Goal: Task Accomplishment & Management: Complete application form

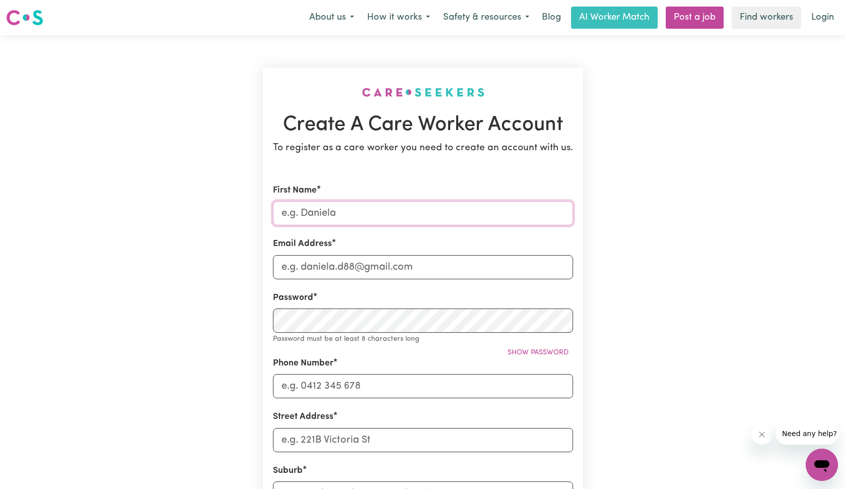
type input "n"
type input "Nesisa"
type input "[STREET_ADDRESS]"
click at [557, 215] on input "Nesisa" at bounding box center [423, 213] width 300 height 24
type input "Nesisa"
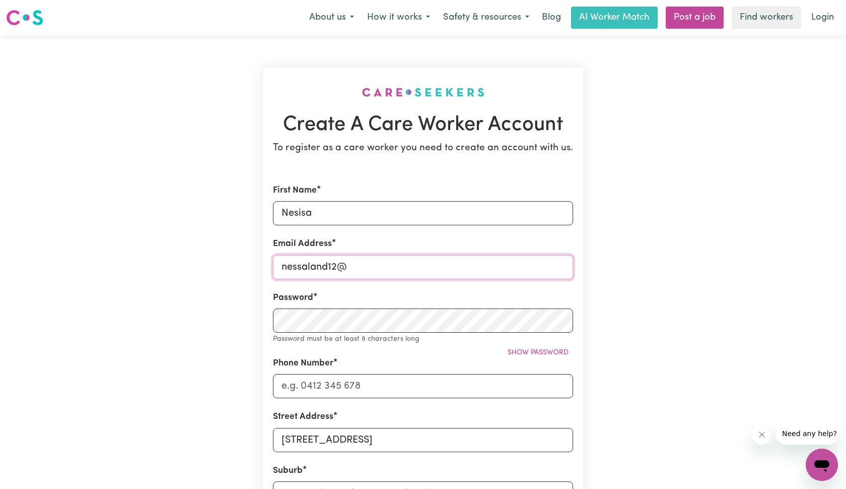
click at [307, 267] on input "nessaland12@" at bounding box center [423, 267] width 300 height 24
click at [358, 264] on input "nessaeland12@" at bounding box center [423, 267] width 300 height 24
type input "[EMAIL_ADDRESS][DOMAIN_NAME]"
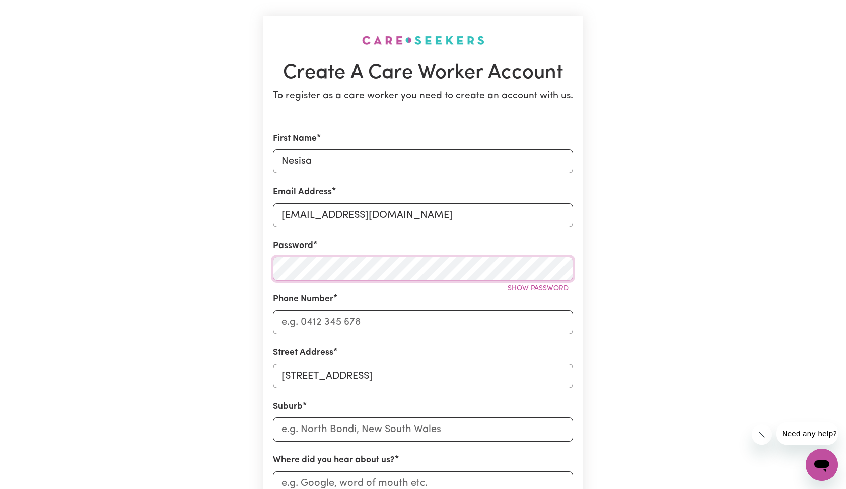
scroll to position [76, 0]
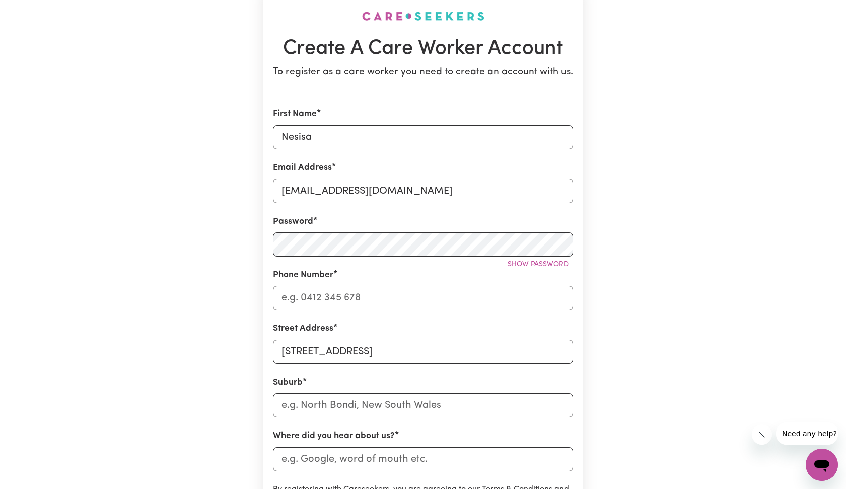
click at [390, 362] on form "First Name Nesisa Email Address [EMAIL_ADDRESS][DOMAIN_NAME] Password Show pass…" at bounding box center [423, 369] width 300 height 522
drag, startPoint x: 388, startPoint y: 349, endPoint x: 260, endPoint y: 345, distance: 128.0
type input "14/47"
type input "[STREET_ADDRESS]"
click at [401, 411] on input "text" at bounding box center [423, 405] width 300 height 24
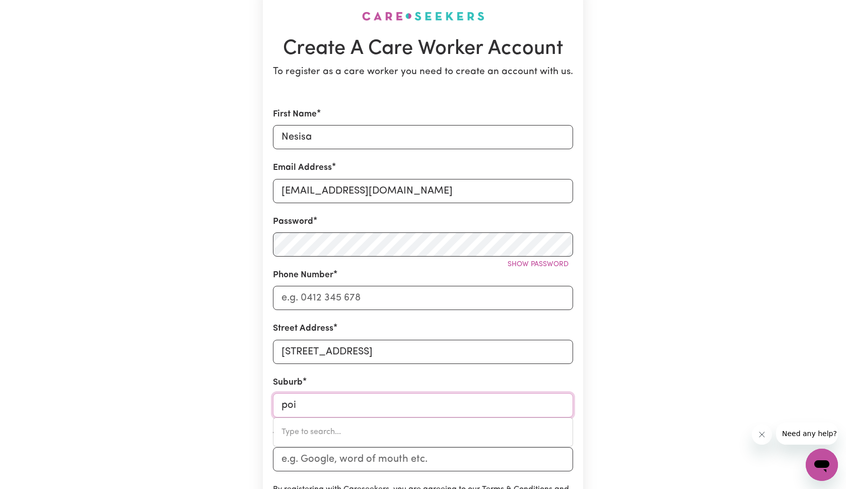
type input "poin"
type input "poinT ARKWRIGHT, [GEOGRAPHIC_DATA], 4573"
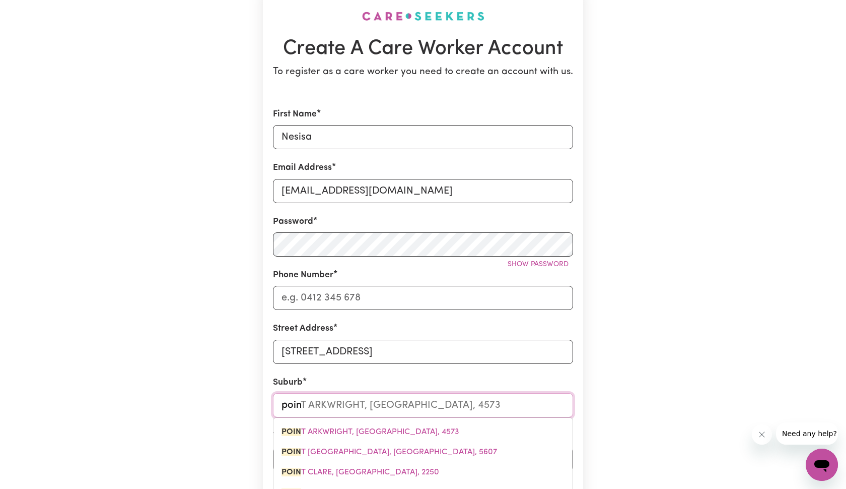
type input "point"
type input "point ARKWRIGHT, [GEOGRAPHIC_DATA], 4573"
type input "point c"
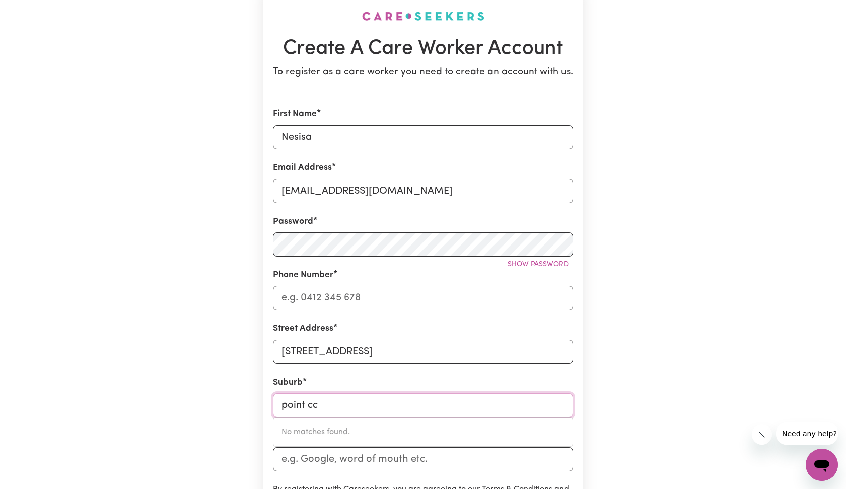
type input "point c"
type input "[STREET_ADDRESS]"
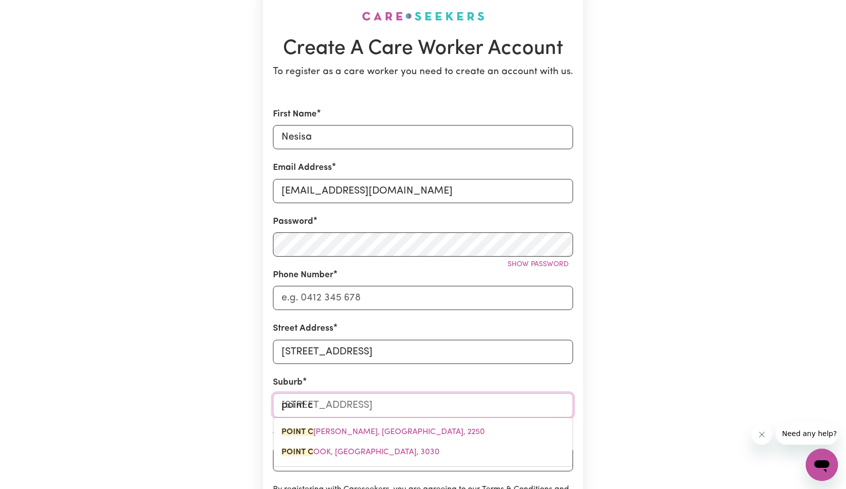
type input "point co"
type input "point coo"
type input "point [PERSON_NAME][GEOGRAPHIC_DATA], 3030"
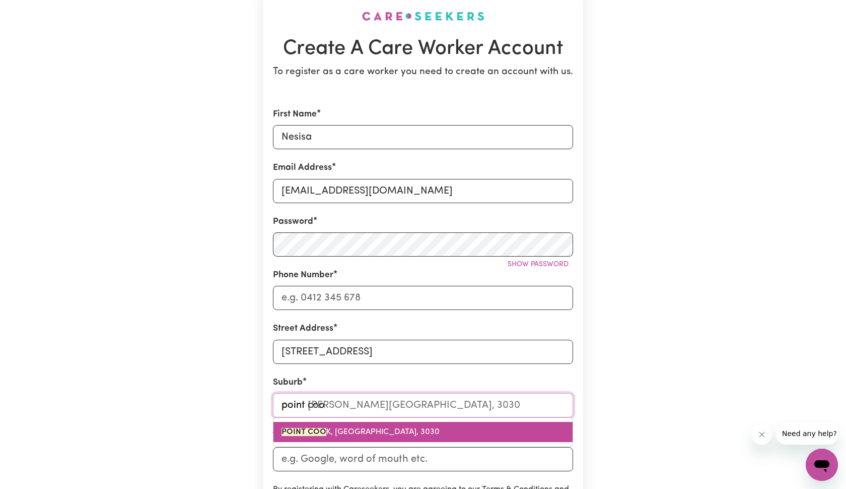
click at [398, 434] on link "POINT COO K, [GEOGRAPHIC_DATA], 3030" at bounding box center [423, 432] width 299 height 20
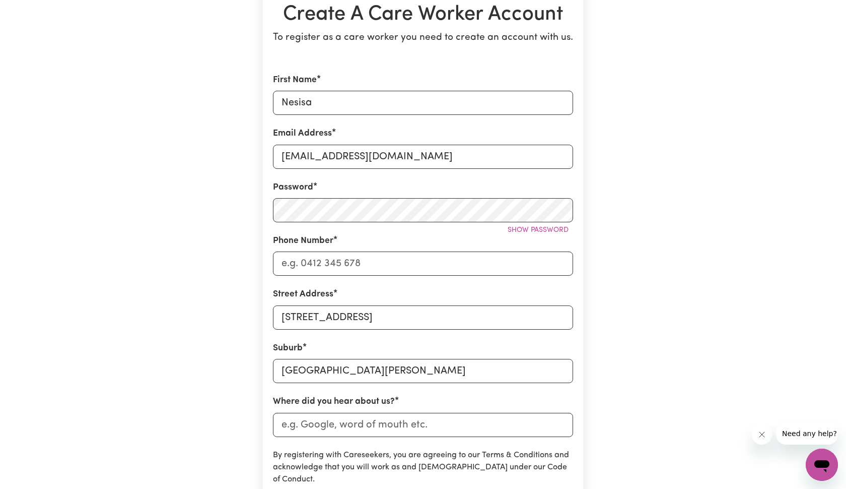
scroll to position [111, 0]
click at [395, 423] on input "Where did you hear about us?" at bounding box center [423, 424] width 300 height 24
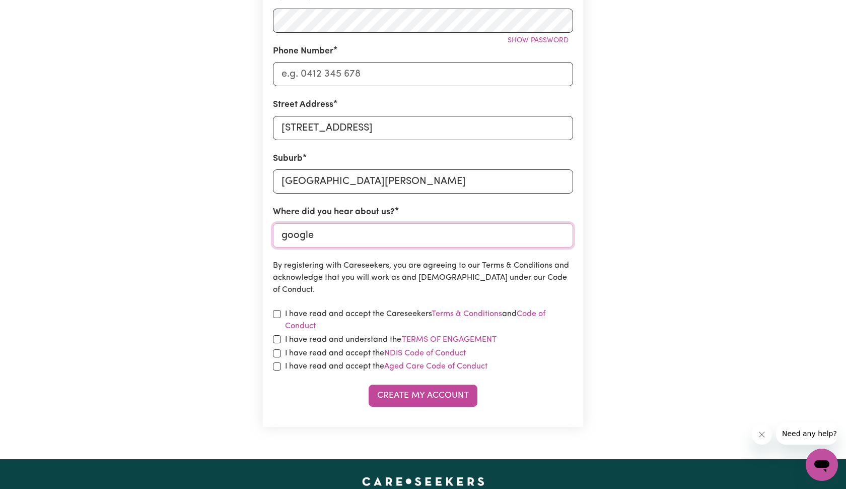
scroll to position [302, 0]
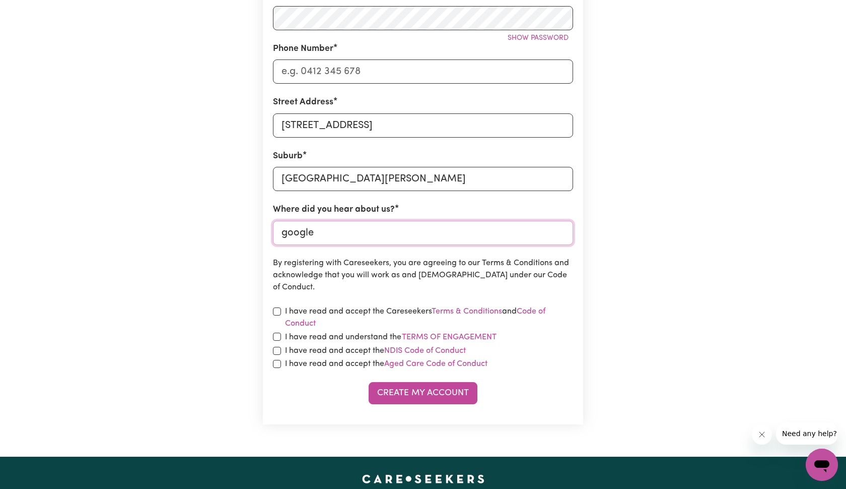
type input "google"
click at [277, 310] on input "checkbox" at bounding box center [277, 311] width 8 height 8
checkbox input "true"
click at [277, 332] on input "checkbox" at bounding box center [277, 336] width 8 height 8
checkbox input "true"
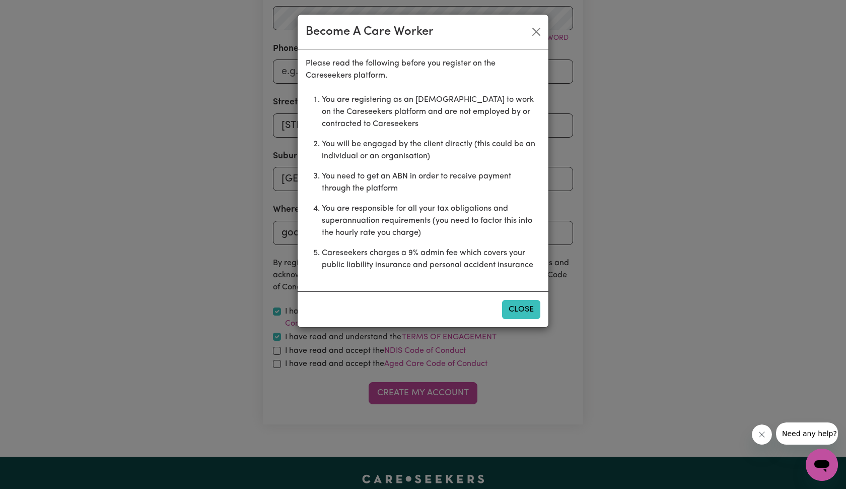
click at [525, 305] on button "Close" at bounding box center [521, 309] width 38 height 19
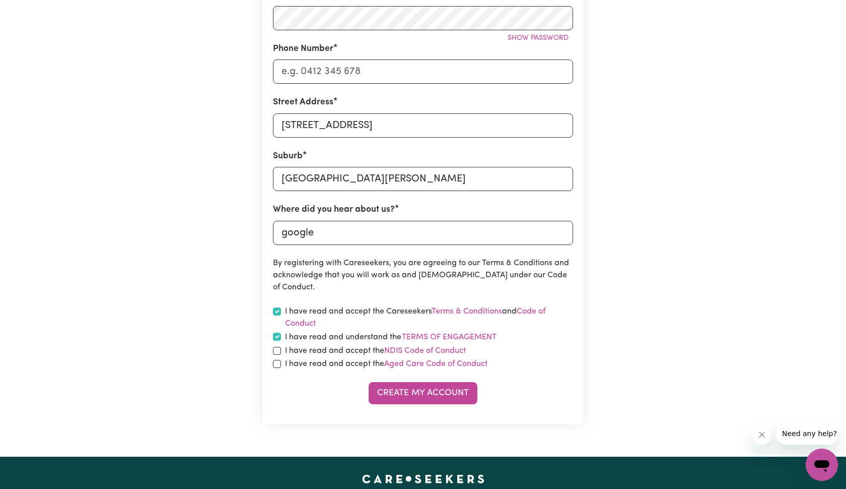
click at [283, 350] on div "I have read and accept the NDIS Code of Conduct" at bounding box center [423, 351] width 300 height 12
click at [281, 350] on input "checkbox" at bounding box center [277, 351] width 8 height 8
checkbox input "true"
click at [277, 360] on input "checkbox" at bounding box center [277, 364] width 8 height 8
checkbox input "true"
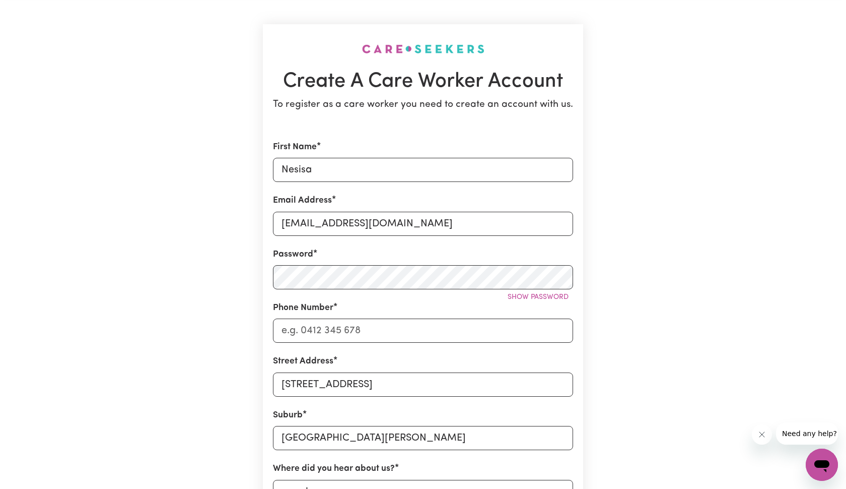
scroll to position [42, 0]
click at [340, 171] on input "Nesisa" at bounding box center [423, 171] width 300 height 24
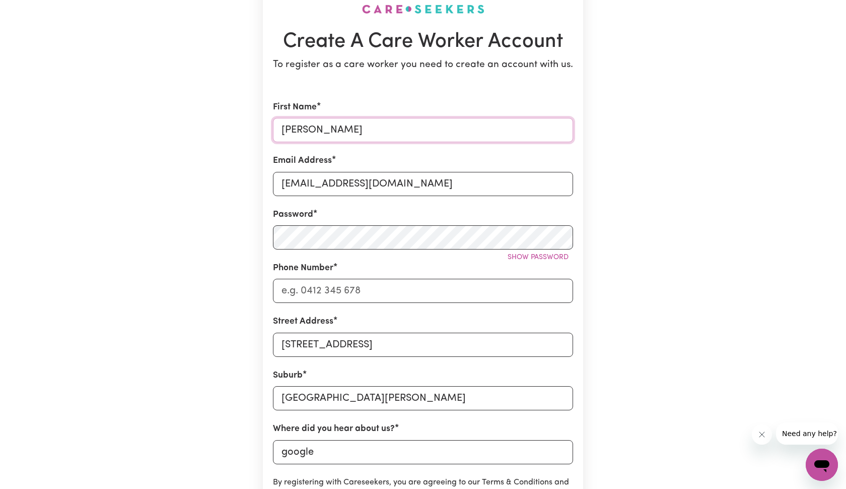
scroll to position [90, 0]
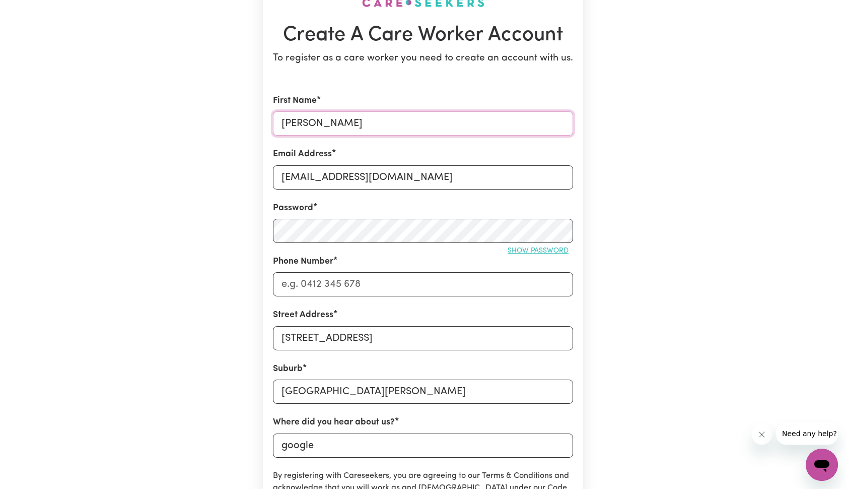
type input "[PERSON_NAME]"
click at [526, 255] on button "Show password" at bounding box center [538, 251] width 70 height 16
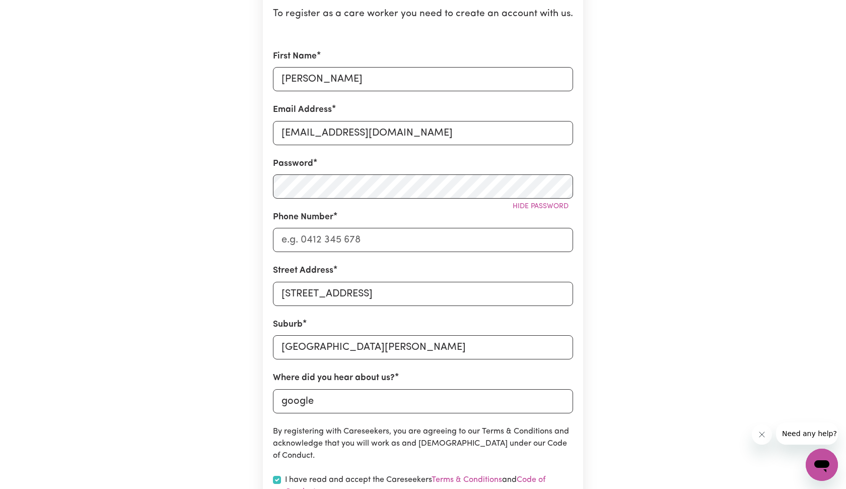
scroll to position [131, 0]
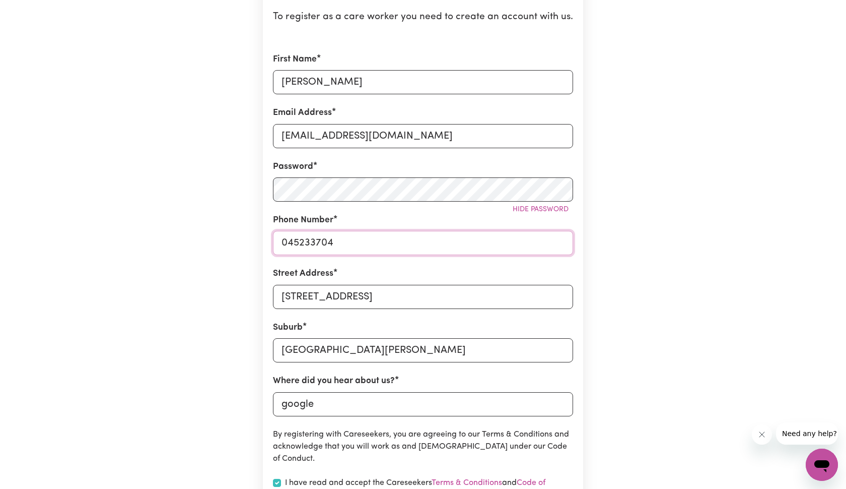
type input "0452337042"
click at [349, 241] on input "0452337042" at bounding box center [423, 243] width 300 height 24
type input "0452337042"
click at [385, 275] on div "Street Address [STREET_ADDRESS]" at bounding box center [423, 287] width 300 height 41
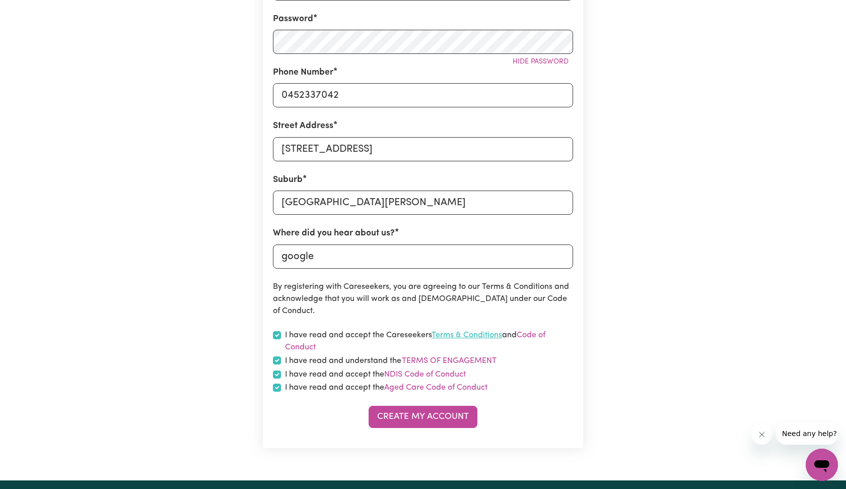
scroll to position [279, 0]
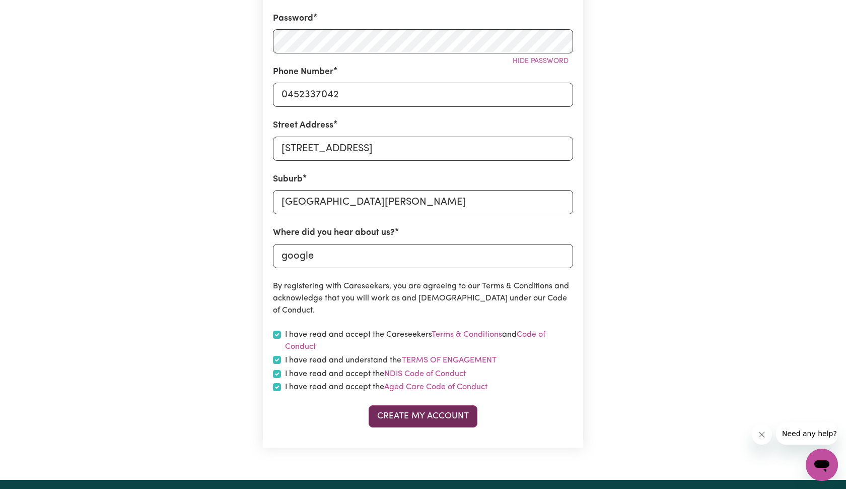
click at [451, 420] on button "Create My Account" at bounding box center [423, 416] width 109 height 22
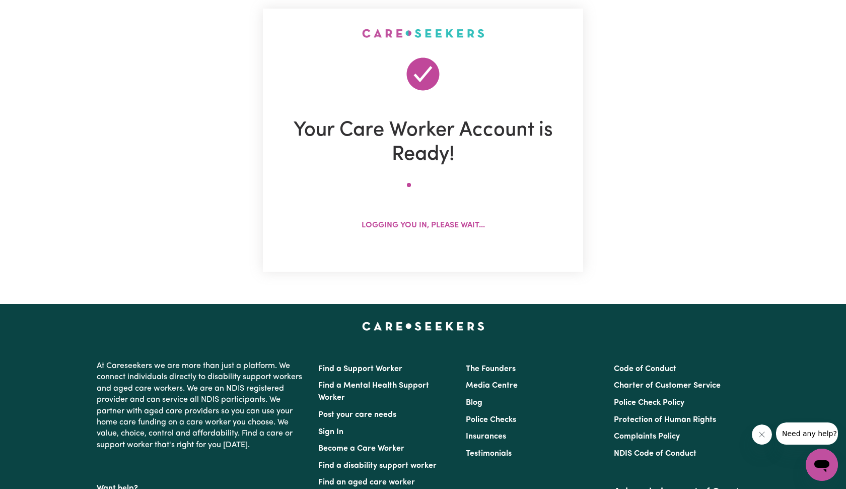
scroll to position [0, 0]
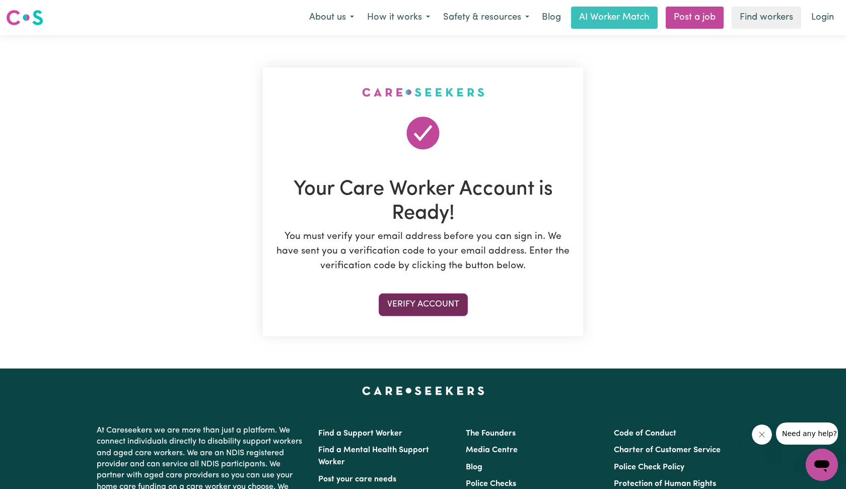
click at [416, 293] on button "Verify Account" at bounding box center [423, 304] width 89 height 22
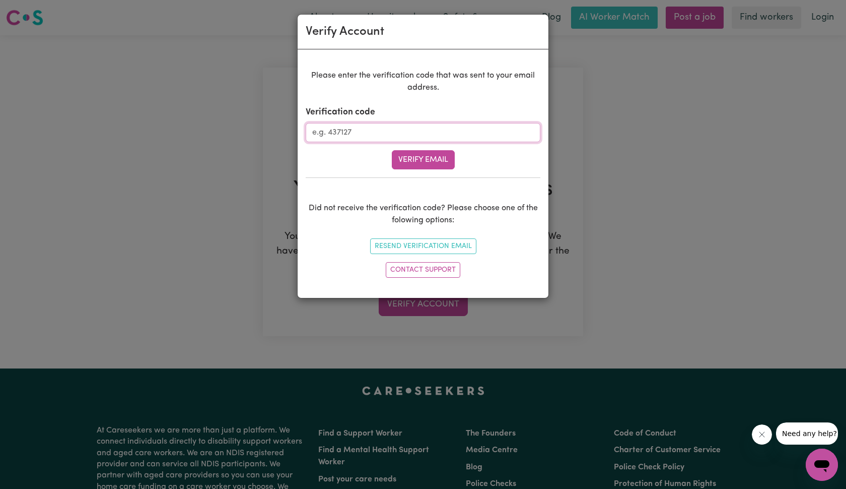
click at [400, 135] on input "Verification code" at bounding box center [423, 132] width 235 height 19
type input "711683"
click at [427, 158] on button "Verify Email" at bounding box center [423, 159] width 63 height 19
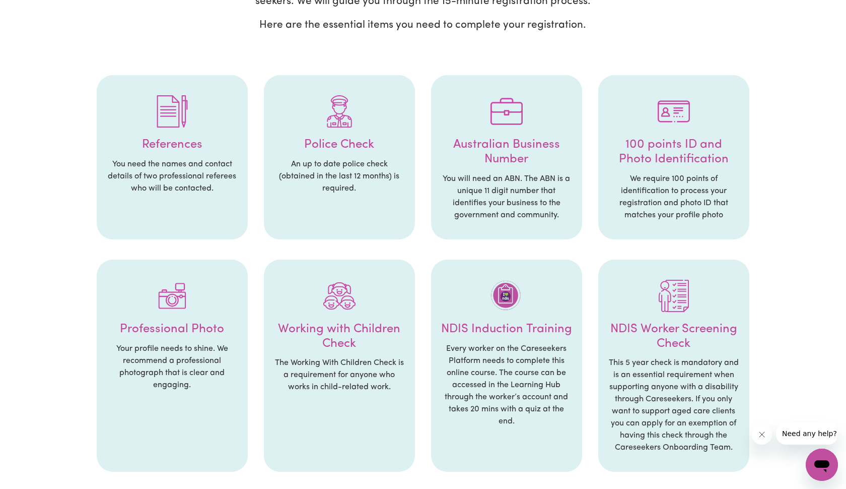
scroll to position [145, 0]
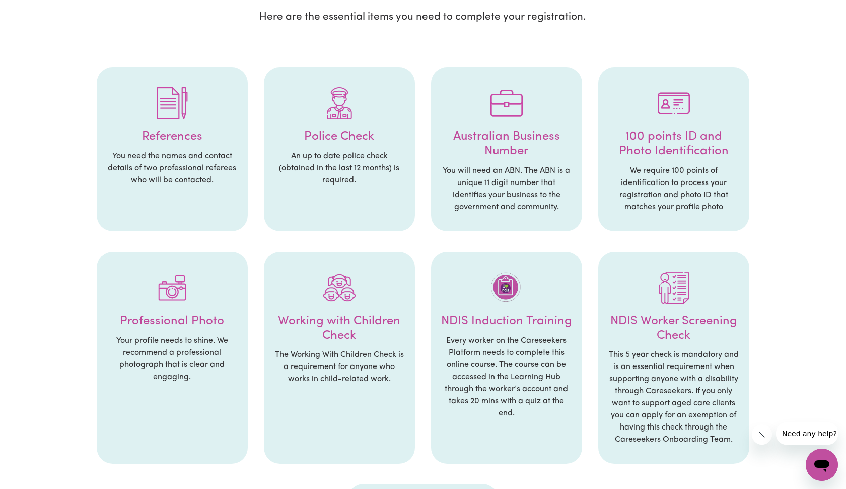
click at [521, 133] on h4 "Australian Business Number" at bounding box center [506, 143] width 131 height 29
click at [484, 203] on p "You will need an ABN. The ABN is a unique 11 digit number that identifies your …" at bounding box center [506, 189] width 131 height 48
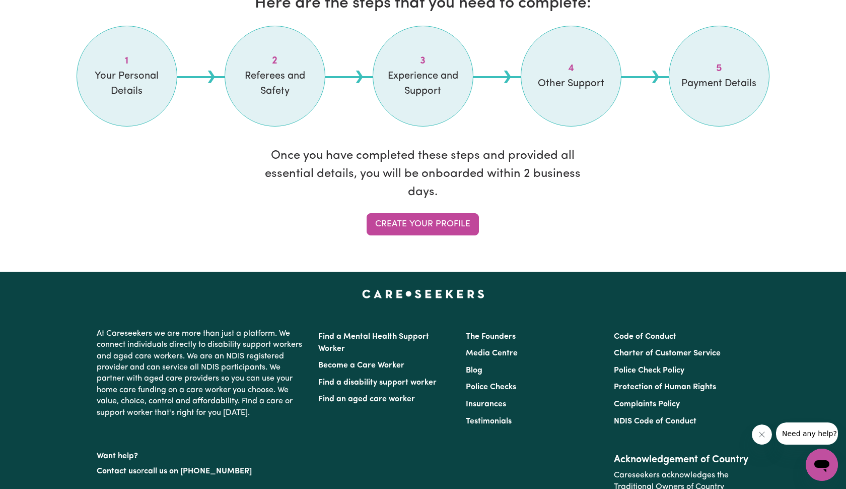
scroll to position [840, 0]
click at [438, 226] on link "Create your profile" at bounding box center [423, 224] width 112 height 22
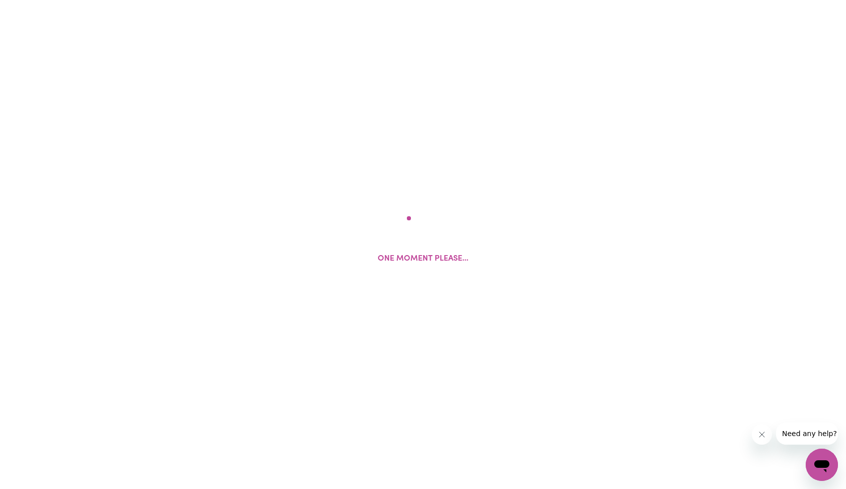
select select "Studying a healthcare related degree or qualification"
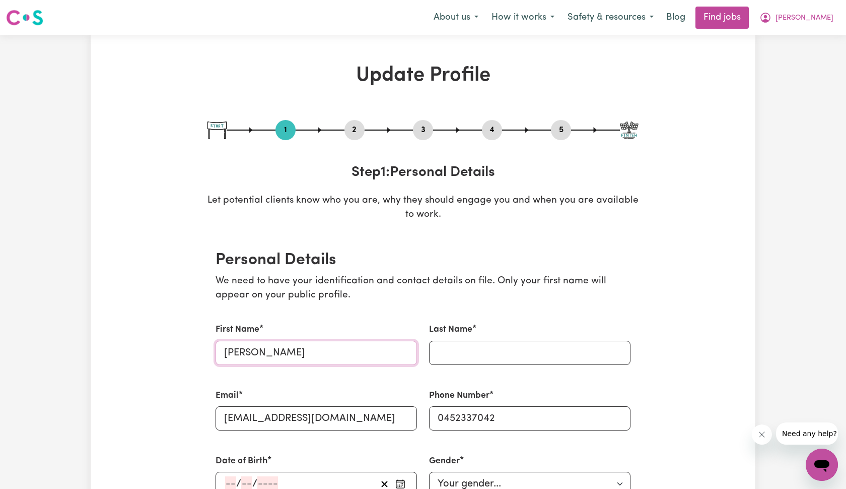
drag, startPoint x: 256, startPoint y: 348, endPoint x: 279, endPoint y: 359, distance: 25.0
click at [474, 357] on input "Last Name" at bounding box center [529, 353] width 201 height 24
paste input "Mpala"
type input "Mpala"
drag, startPoint x: 256, startPoint y: 349, endPoint x: 285, endPoint y: 349, distance: 29.2
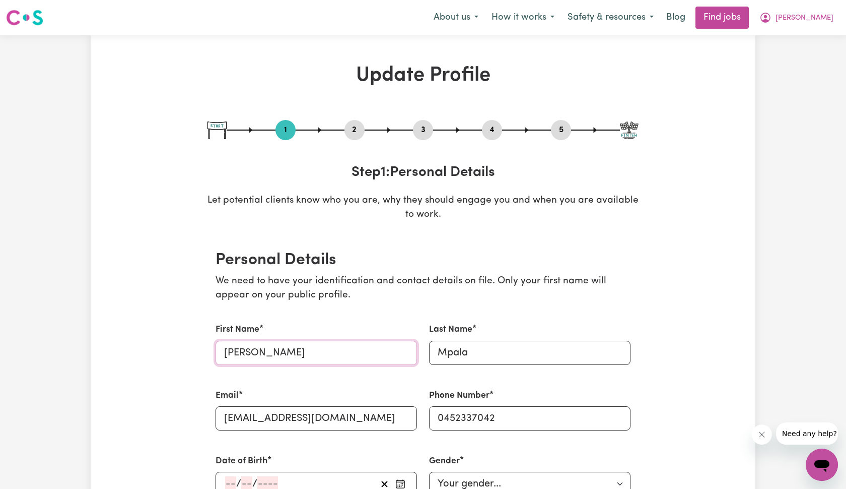
click at [285, 349] on input "[PERSON_NAME]" at bounding box center [316, 353] width 201 height 24
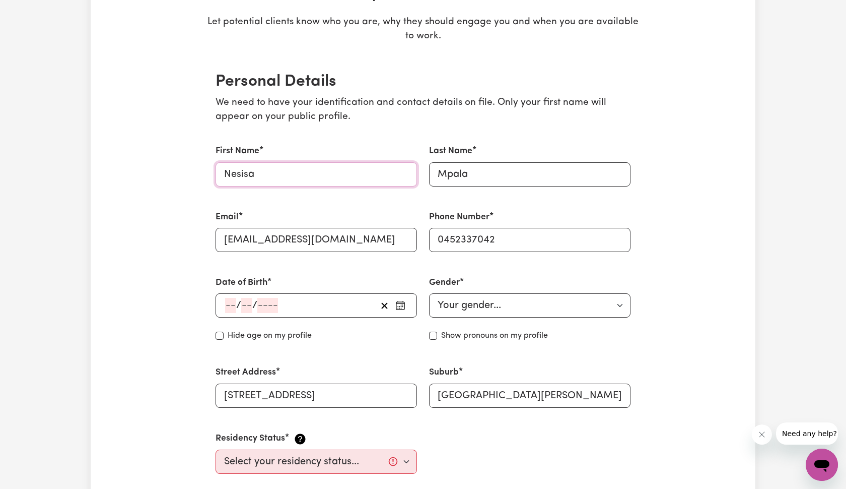
scroll to position [182, 0]
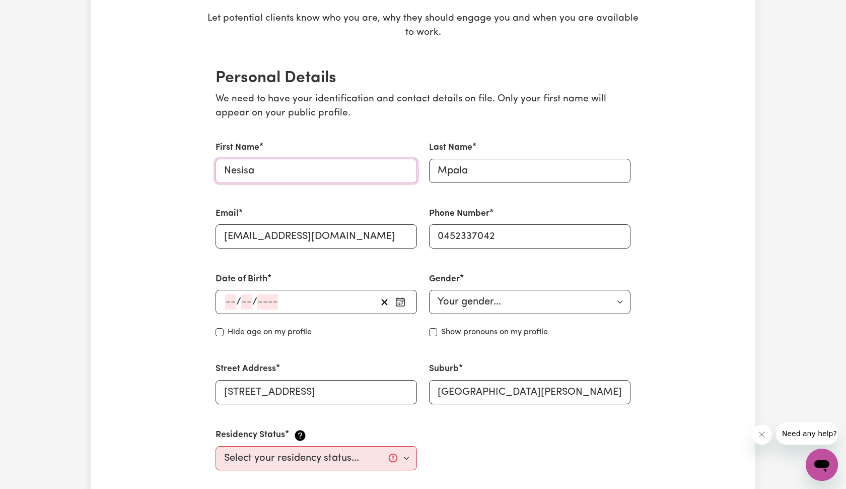
type input "Nesisa"
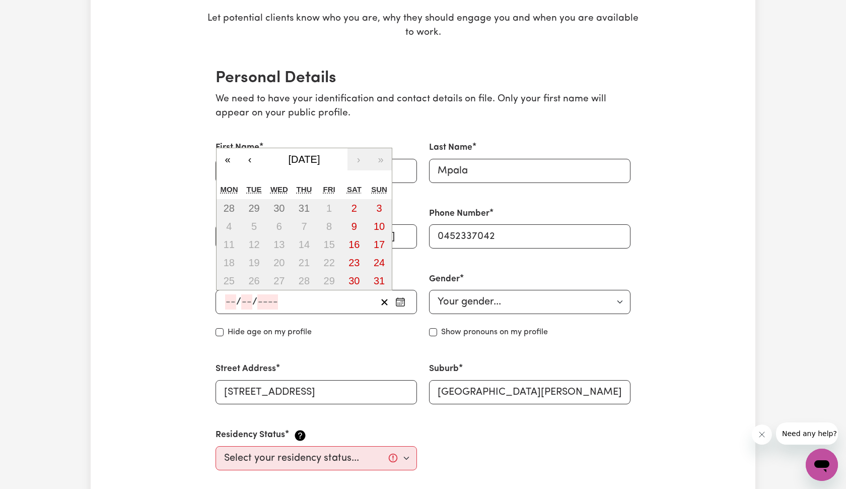
click at [231, 300] on input "number" at bounding box center [230, 301] width 11 height 15
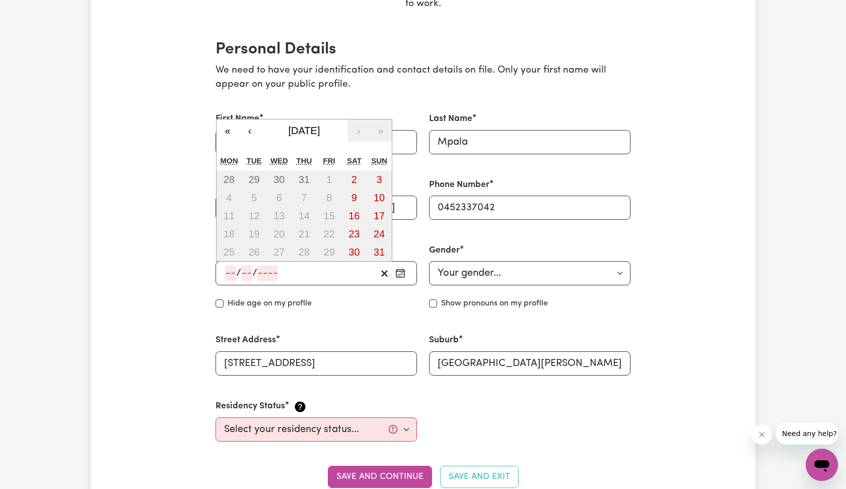
scroll to position [212, 0]
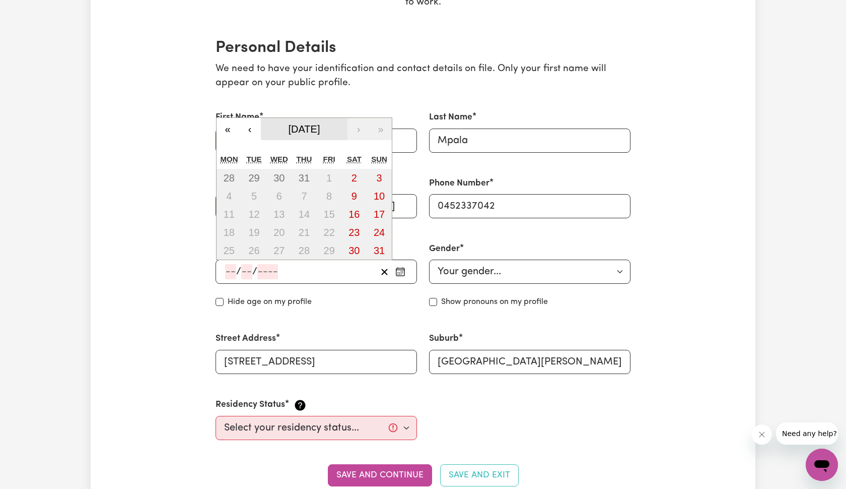
click at [298, 118] on button "[DATE]" at bounding box center [304, 129] width 87 height 22
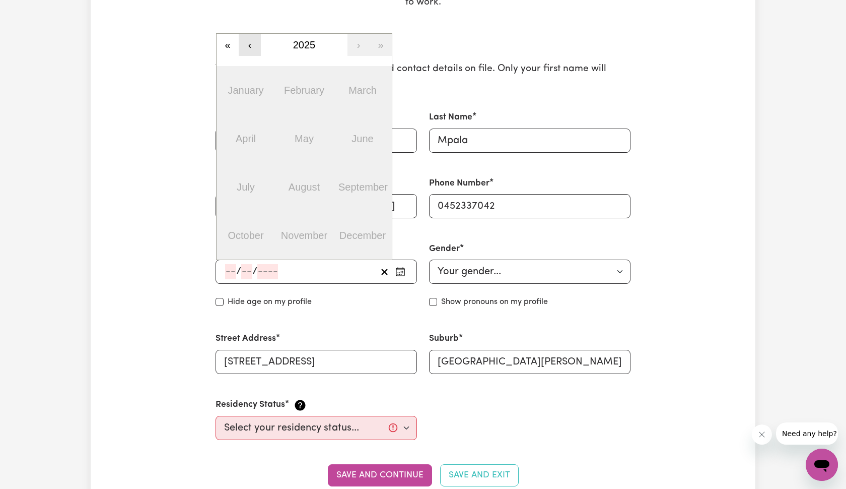
click at [253, 41] on button "‹" at bounding box center [250, 45] width 22 height 22
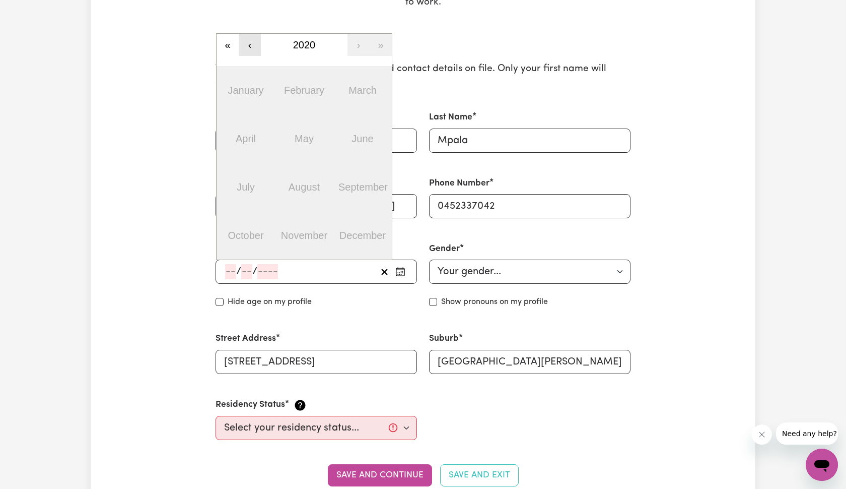
click at [253, 41] on button "‹" at bounding box center [250, 45] width 22 height 22
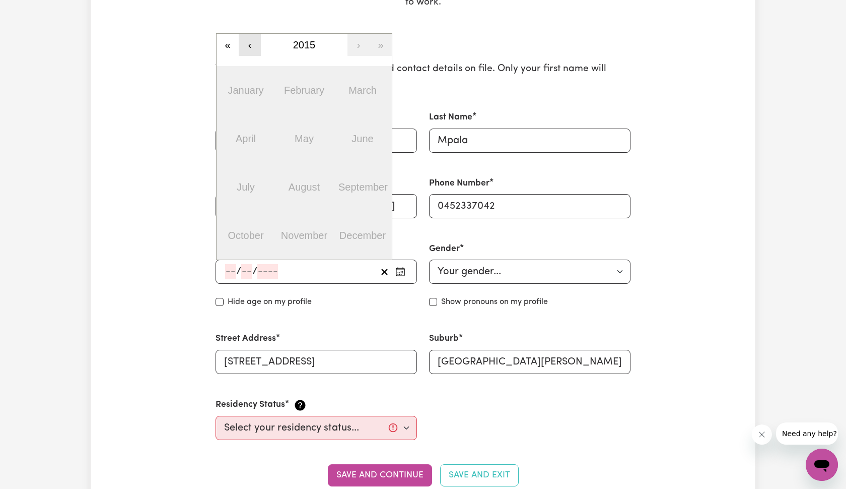
click at [253, 41] on button "‹" at bounding box center [250, 45] width 22 height 22
click at [257, 42] on button "‹" at bounding box center [250, 45] width 22 height 22
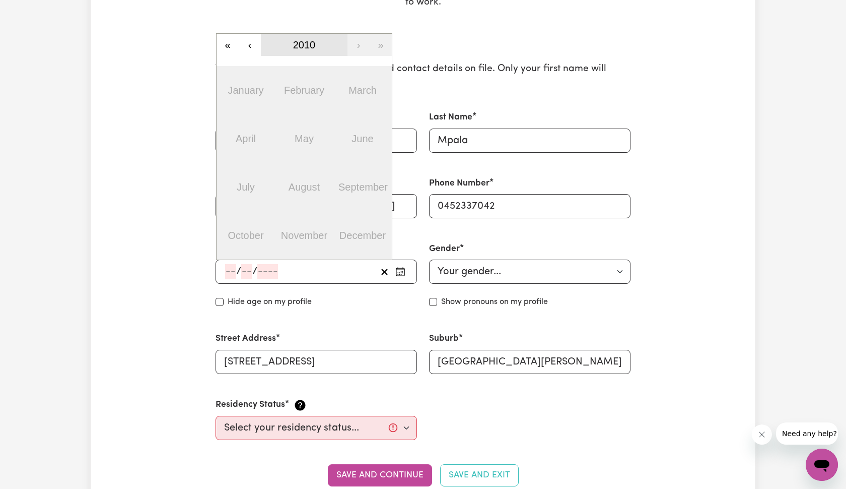
click at [303, 40] on span "2010" at bounding box center [304, 44] width 23 height 11
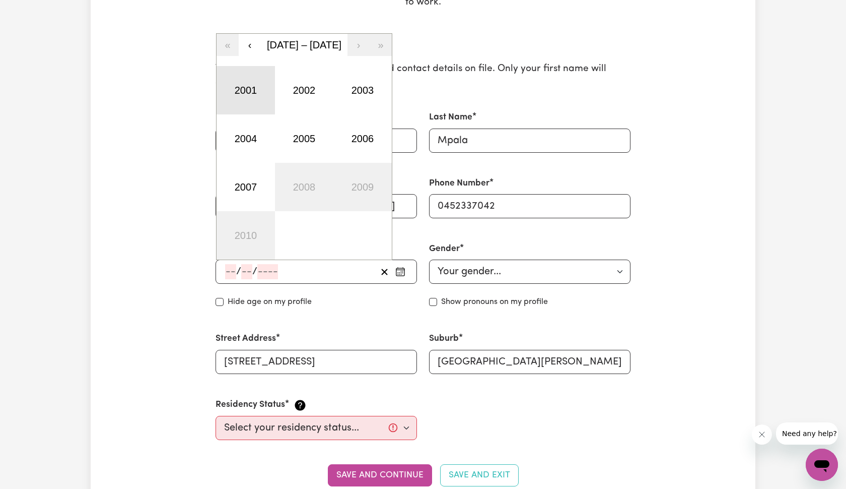
click at [243, 88] on button "2001" at bounding box center [246, 90] width 58 height 48
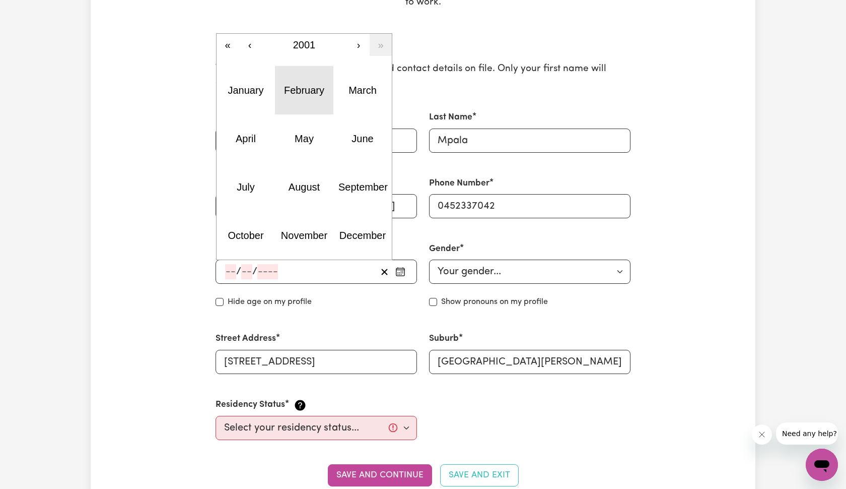
click at [295, 88] on abbr "February" at bounding box center [304, 90] width 40 height 11
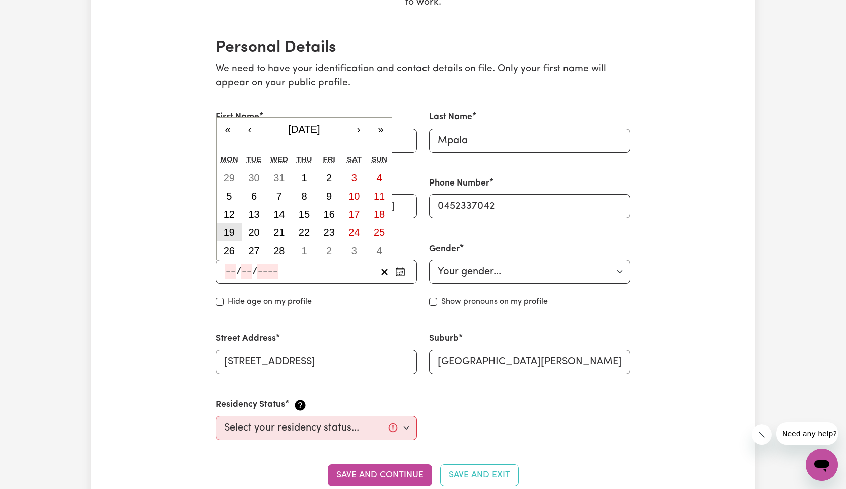
click at [237, 227] on button "19" at bounding box center [229, 232] width 25 height 18
type input "[DATE]"
type input "19"
type input "2"
type input "2001"
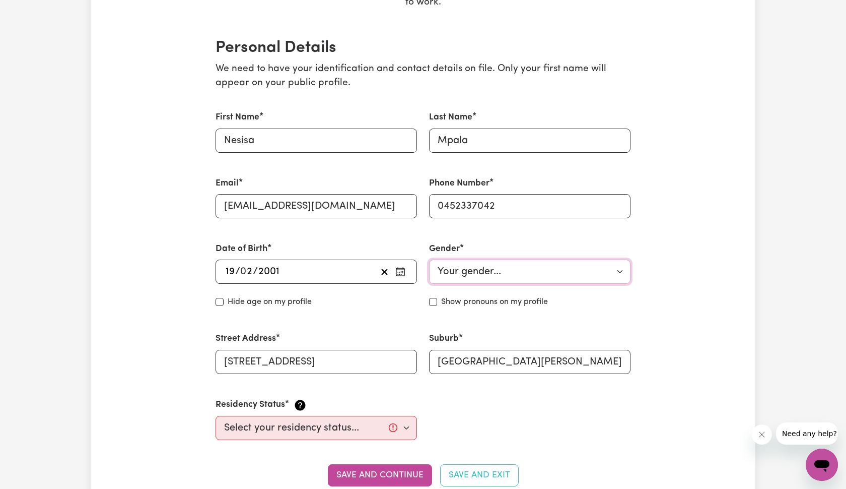
select select "[DEMOGRAPHIC_DATA]"
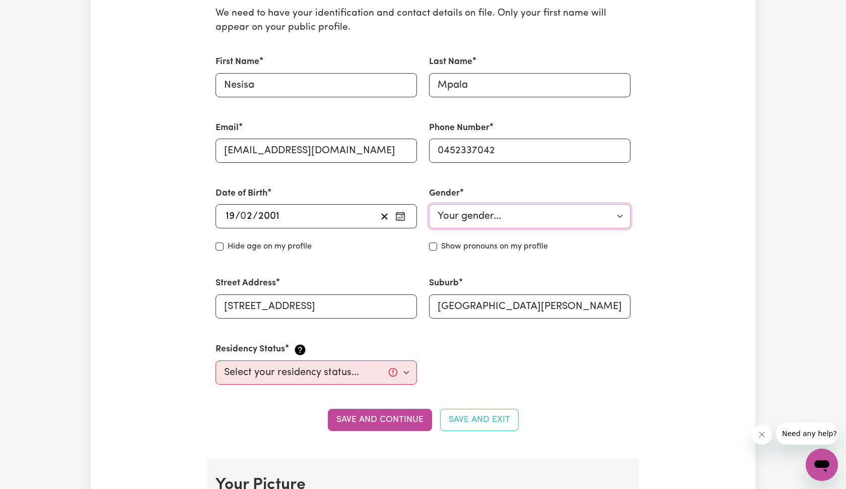
scroll to position [289, 0]
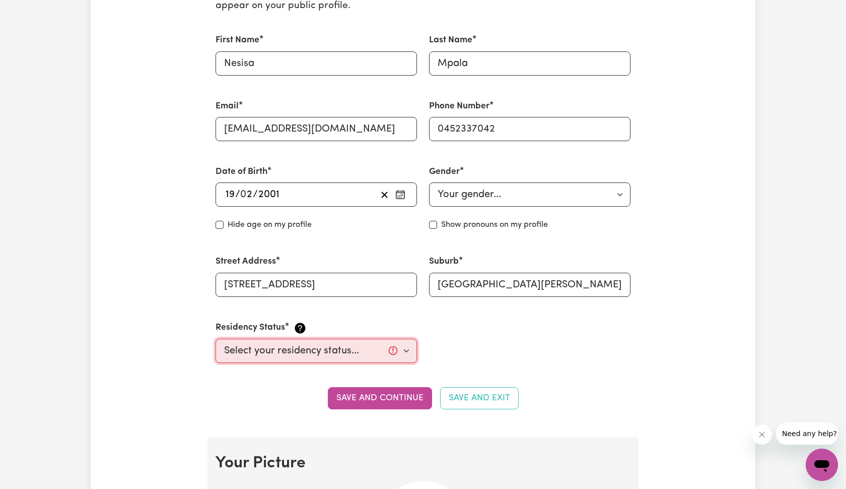
select select "[DEMOGRAPHIC_DATA] Citizen"
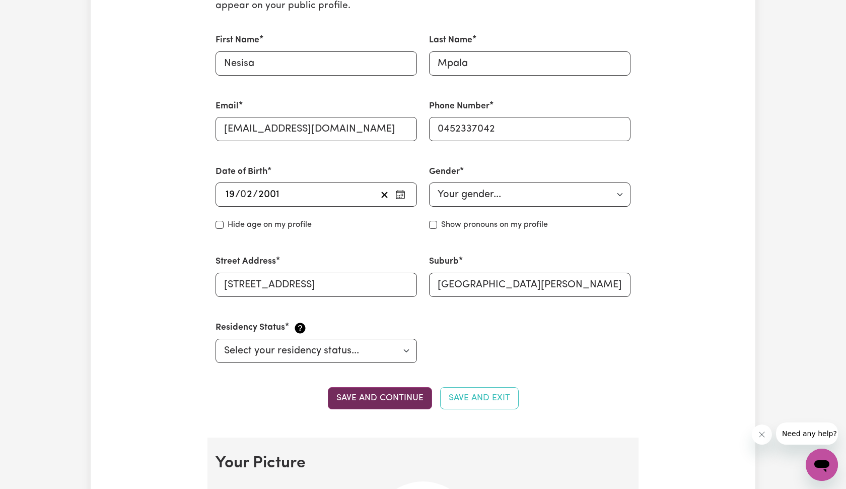
click at [375, 398] on button "Save and continue" at bounding box center [380, 398] width 104 height 22
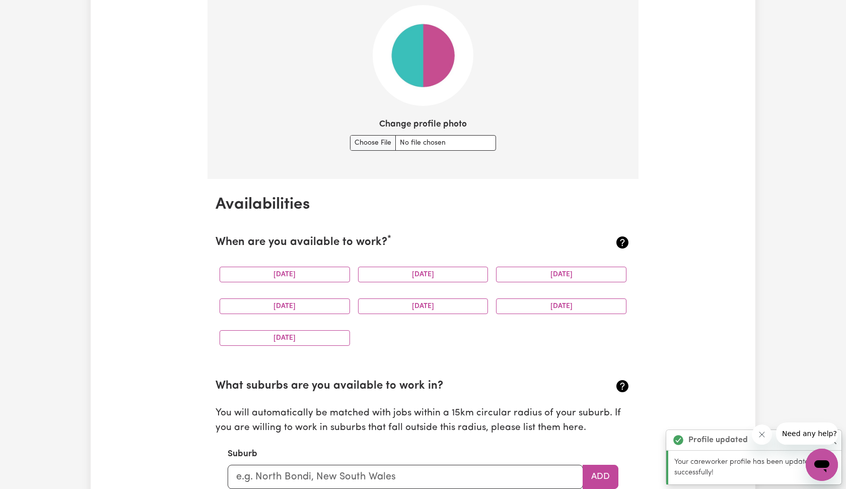
scroll to position [766, 0]
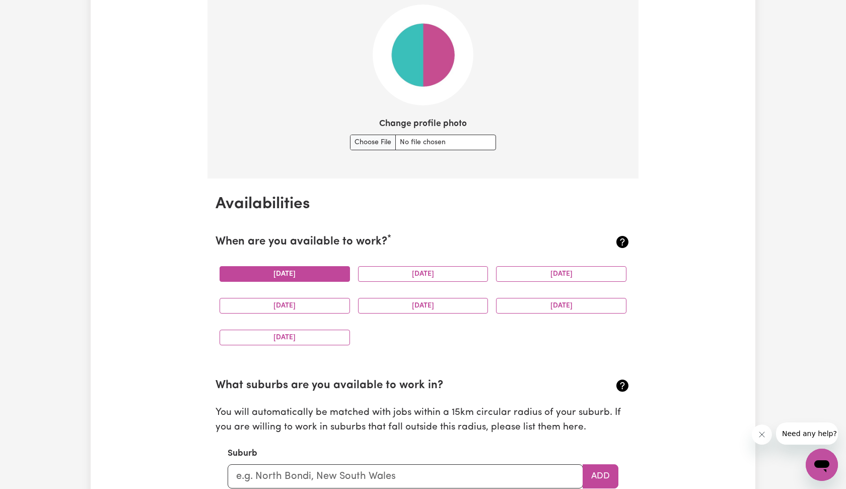
click at [325, 268] on button "[DATE]" at bounding box center [285, 274] width 130 height 16
click at [448, 298] on button "[DATE]" at bounding box center [423, 306] width 130 height 16
click at [520, 314] on div "[DATE]" at bounding box center [561, 306] width 139 height 32
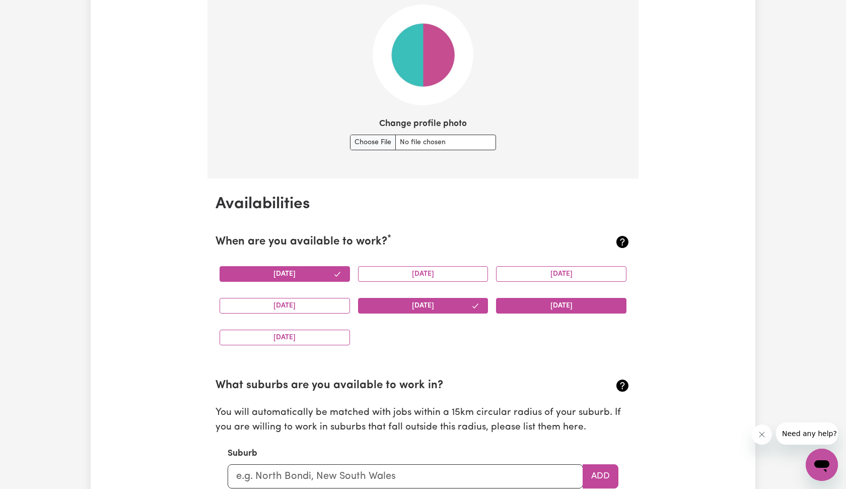
click at [523, 307] on button "[DATE]" at bounding box center [561, 306] width 130 height 16
click at [327, 334] on button "[DATE]" at bounding box center [285, 337] width 130 height 16
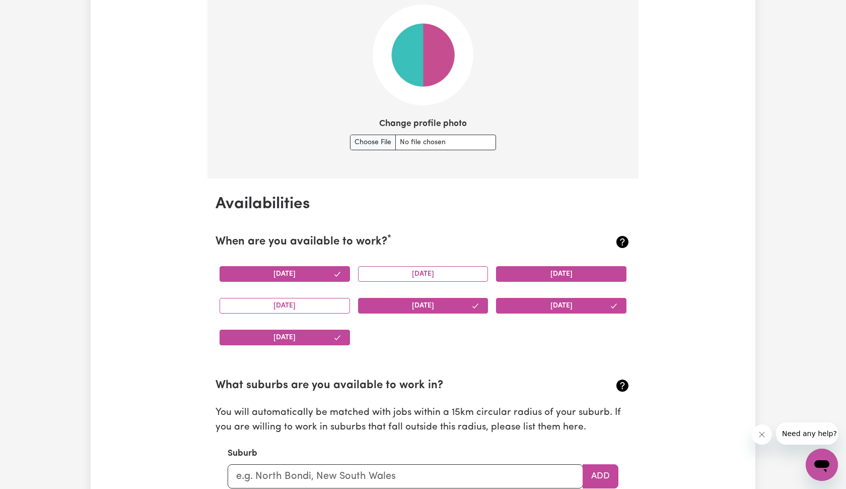
click at [596, 266] on button "[DATE]" at bounding box center [561, 274] width 130 height 16
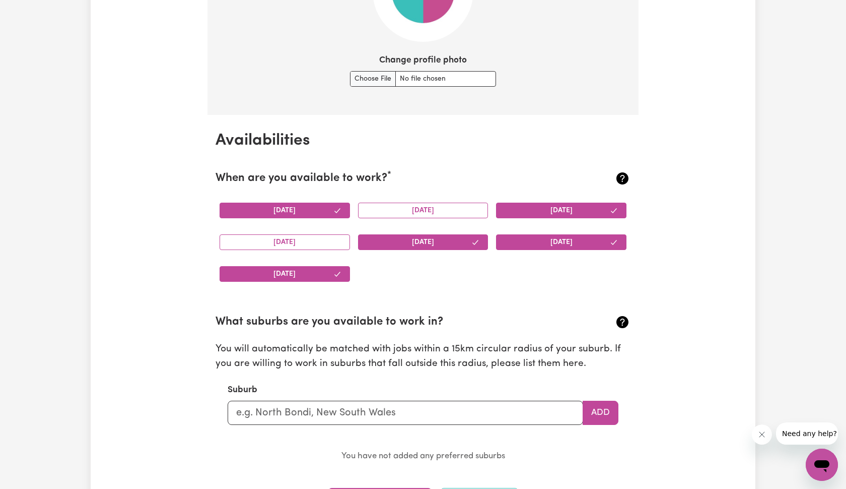
scroll to position [845, 0]
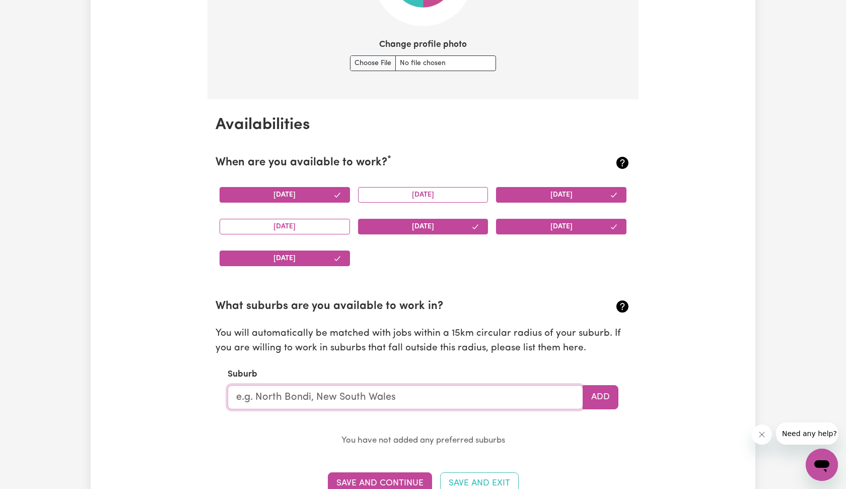
click at [405, 391] on input "text" at bounding box center [406, 397] width 356 height 24
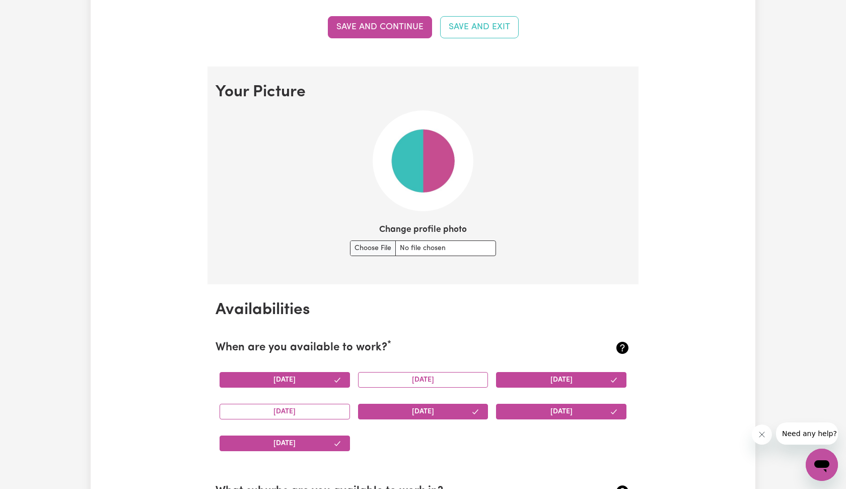
scroll to position [787, 0]
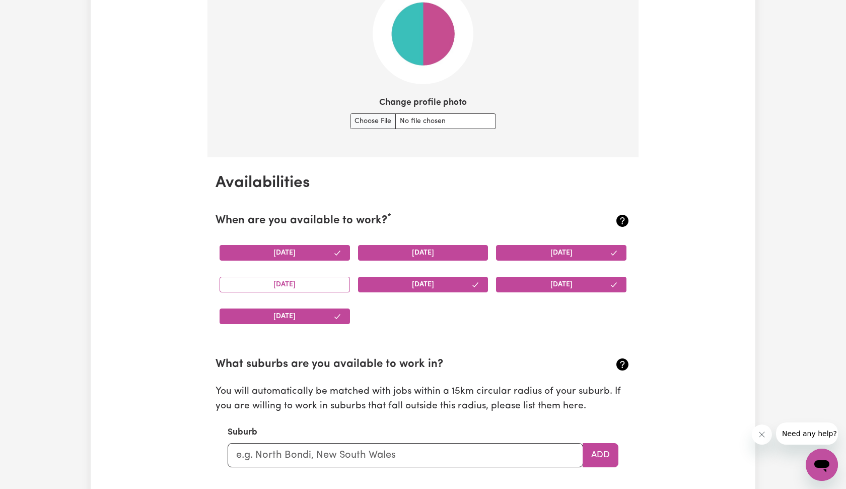
click at [457, 247] on button "[DATE]" at bounding box center [423, 253] width 130 height 16
click at [294, 284] on button "[DATE]" at bounding box center [285, 285] width 130 height 16
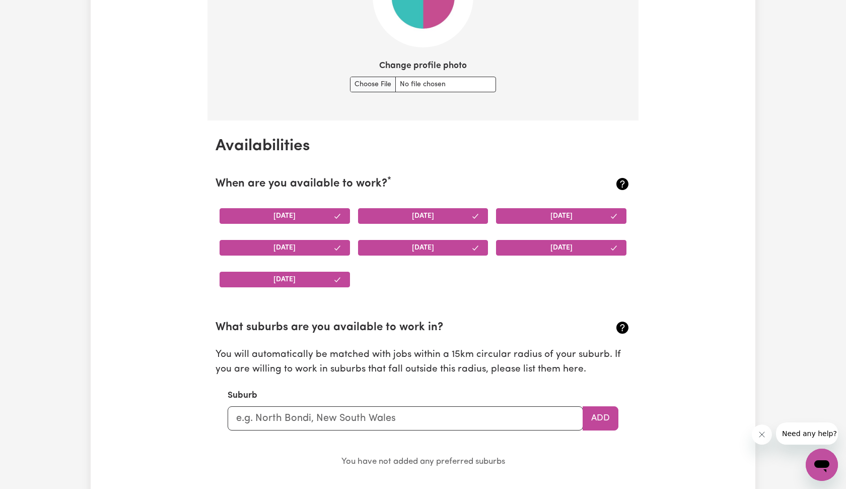
scroll to position [851, 0]
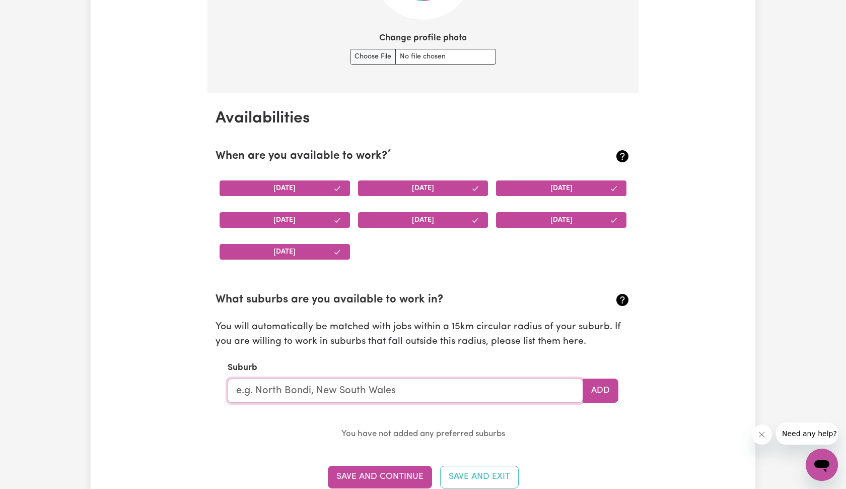
click at [378, 393] on input "text" at bounding box center [406, 390] width 356 height 24
type input "poin"
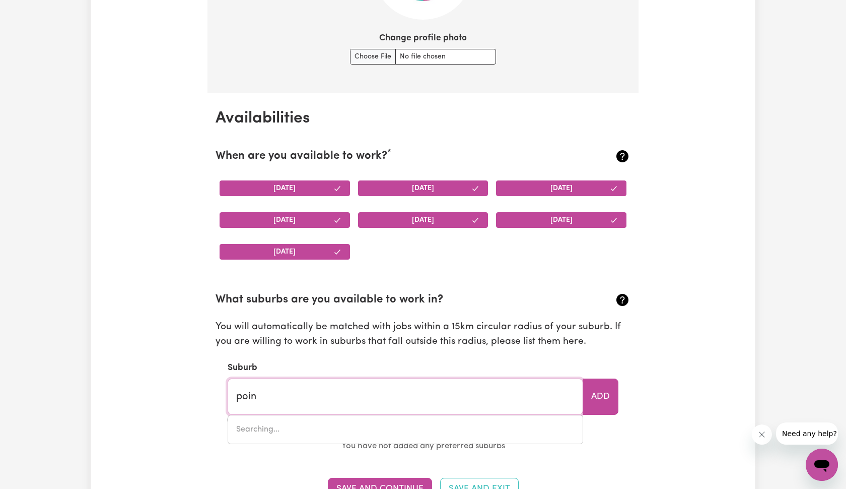
type input "poinT ARKWRIGHT, [GEOGRAPHIC_DATA], 4573"
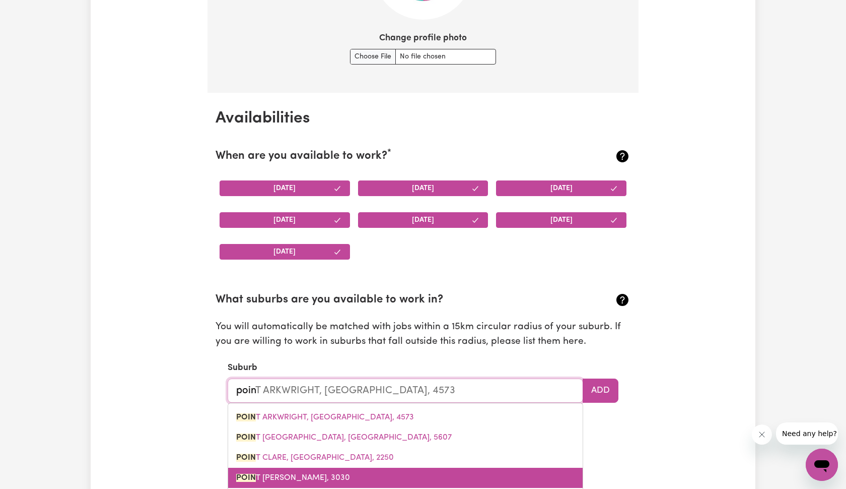
click at [365, 474] on link "POIN T [PERSON_NAME][GEOGRAPHIC_DATA], 3030" at bounding box center [405, 477] width 355 height 20
type input "[GEOGRAPHIC_DATA][PERSON_NAME]"
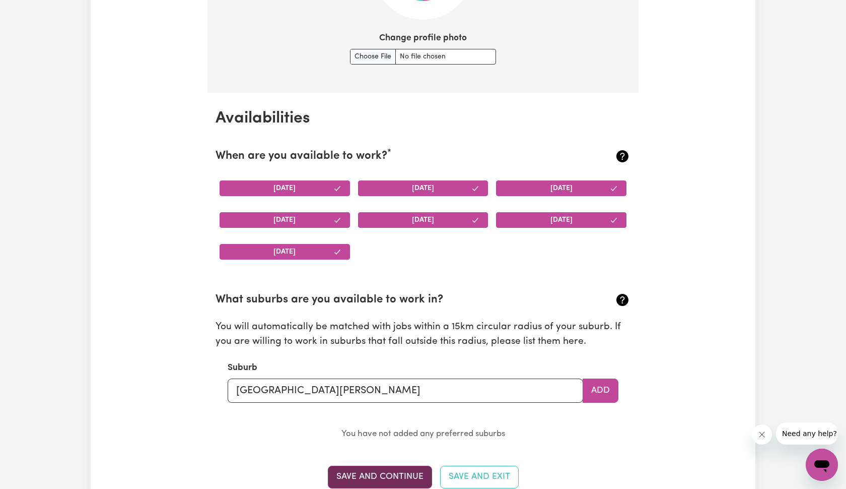
click at [396, 466] on button "Save and Continue" at bounding box center [380, 476] width 104 height 22
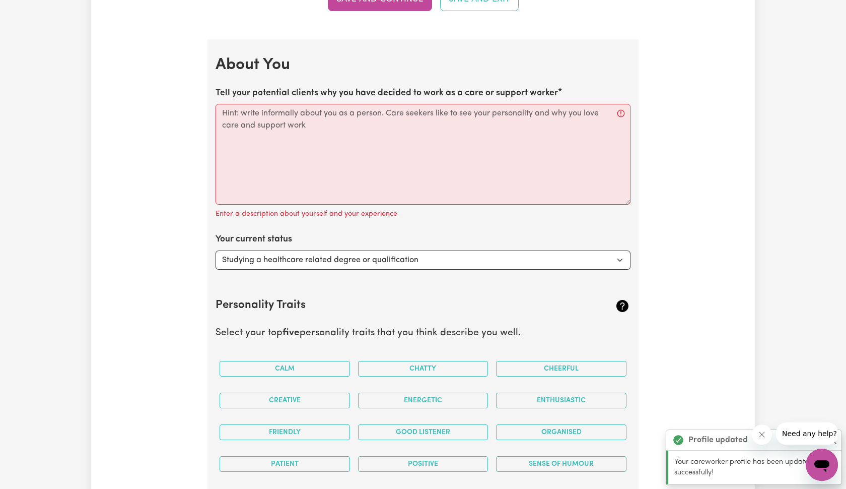
scroll to position [1329, 0]
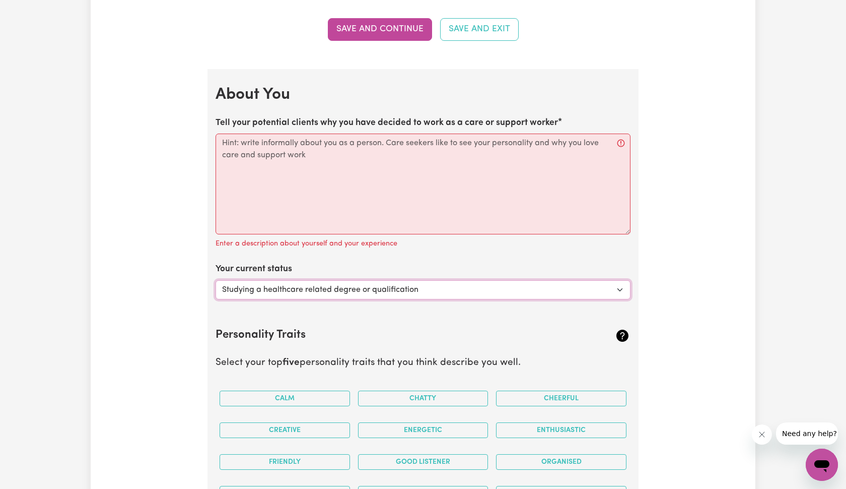
scroll to position [1303, 0]
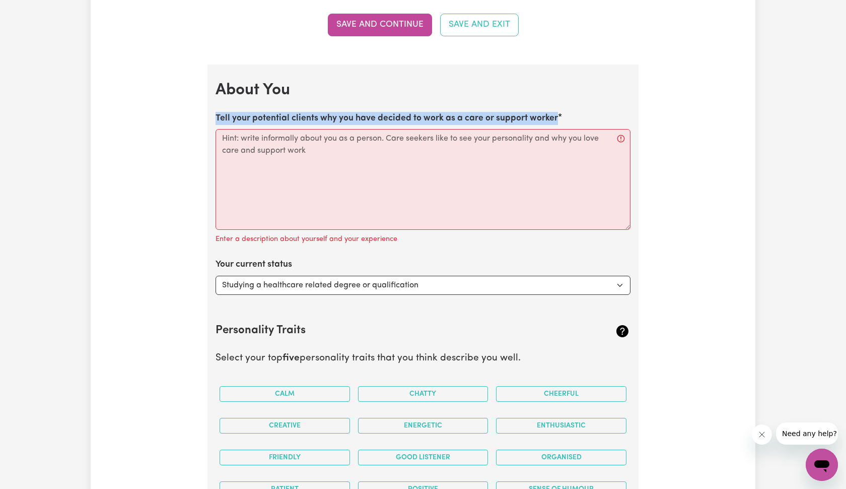
drag, startPoint x: 565, startPoint y: 112, endPoint x: 206, endPoint y: 111, distance: 359.2
click at [206, 110] on div "Update Profile 1 2 3 4 5 Step 1 : Personal Details Let potential clients know w…" at bounding box center [422, 72] width 443 height 2624
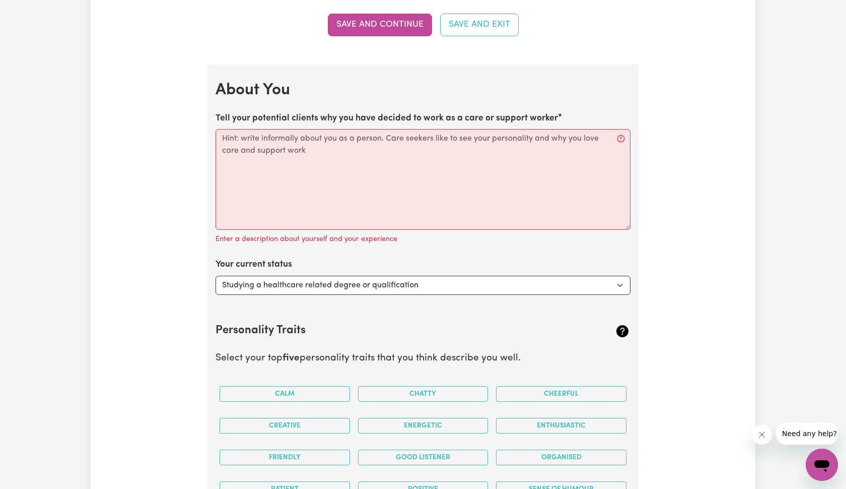
click at [196, 136] on div "Update Profile 1 2 3 4 5 Step 1 : Personal Details Let potential clients know w…" at bounding box center [423, 72] width 665 height 2624
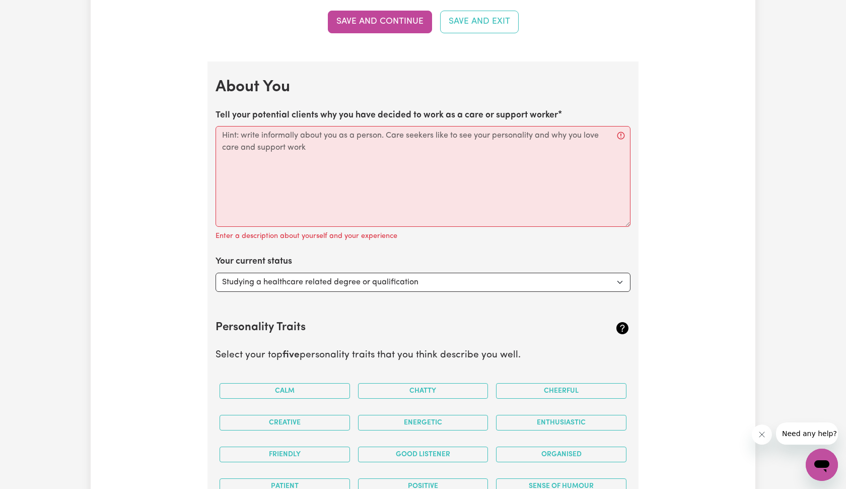
scroll to position [1376, 0]
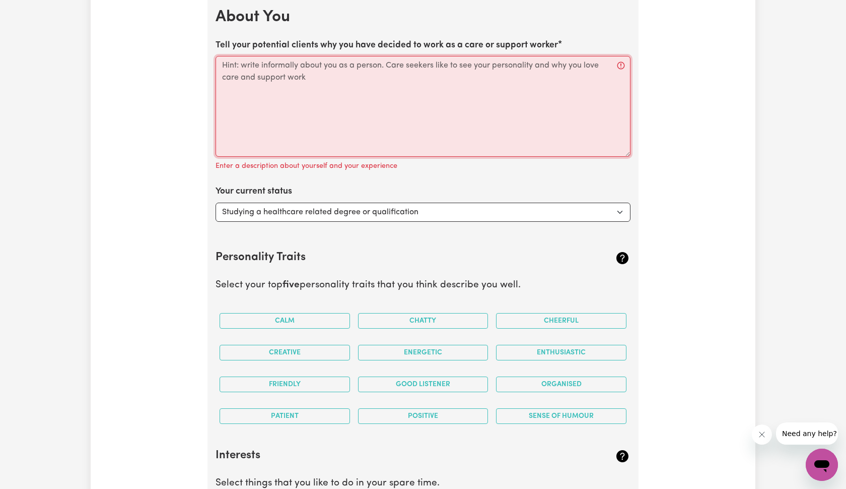
click at [344, 94] on textarea "Tell your potential clients why you have decided to work as a care or support w…" at bounding box center [423, 106] width 415 height 101
paste textarea "I decided to work as a care and support worker because I genuinely enjoy helpin…"
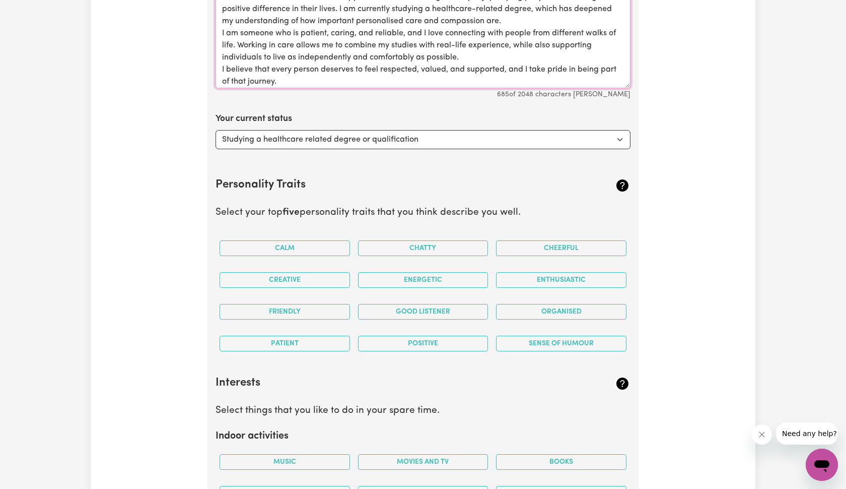
scroll to position [1447, 0]
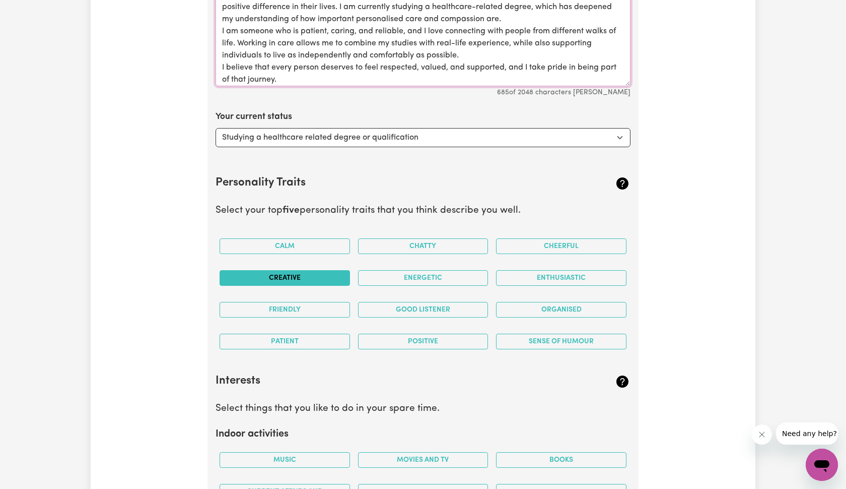
type textarea "I decided to work as a care and support worker because I genuinely enjoy helpin…"
click at [321, 270] on button "Creative" at bounding box center [285, 278] width 130 height 16
click at [325, 294] on div "Friendly" at bounding box center [285, 310] width 139 height 32
click at [327, 302] on button "Friendly" at bounding box center [285, 310] width 130 height 16
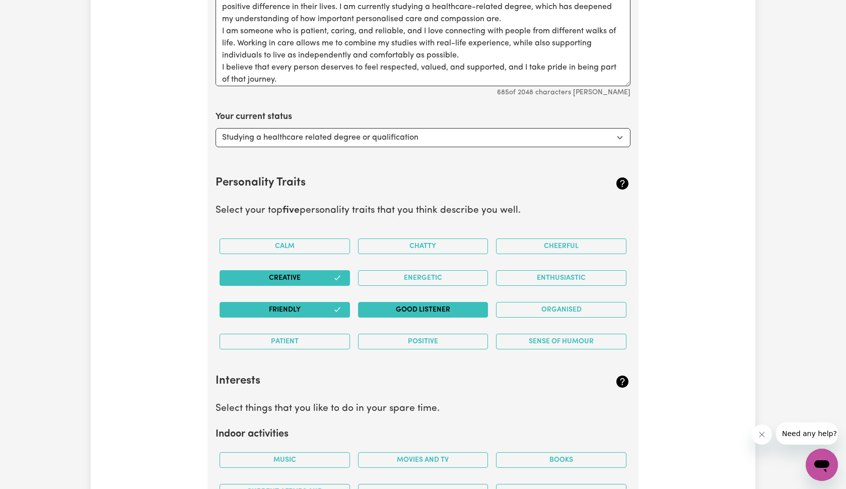
click at [430, 305] on button "Good Listener" at bounding box center [423, 310] width 130 height 16
click at [469, 270] on button "Energetic" at bounding box center [423, 278] width 130 height 16
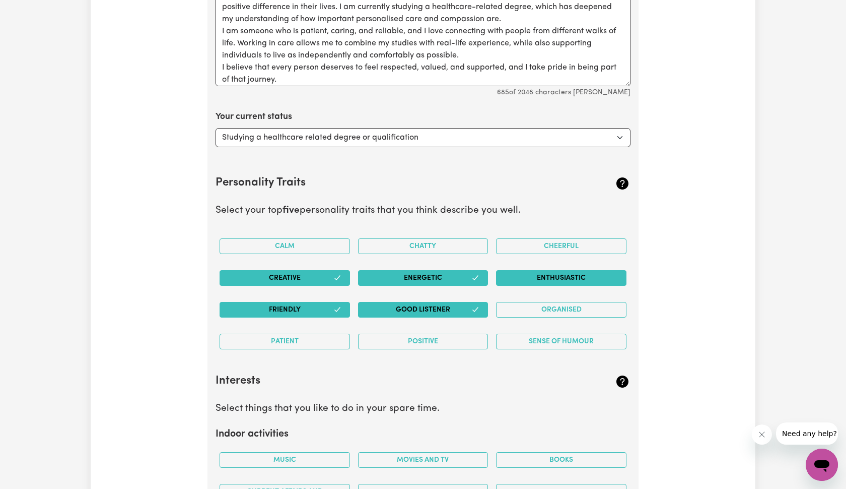
click at [516, 275] on button "Enthusiastic" at bounding box center [561, 278] width 130 height 16
click at [527, 302] on button "Organised" at bounding box center [561, 310] width 130 height 16
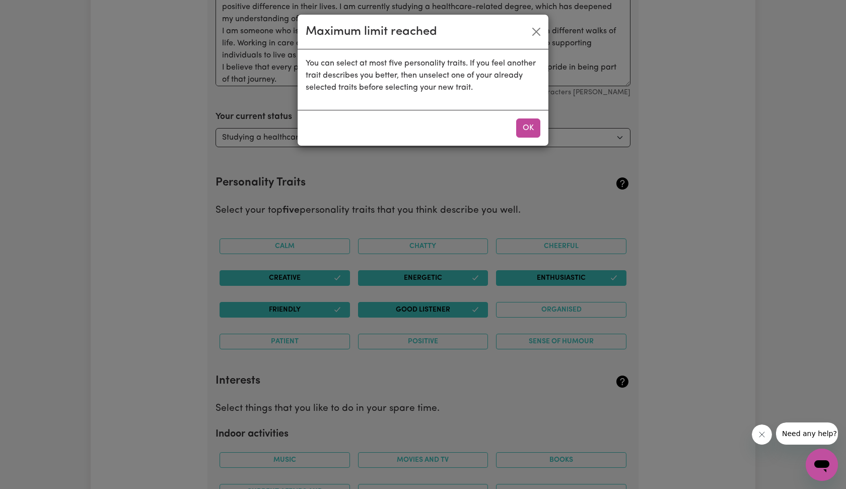
click at [524, 138] on div "OK" at bounding box center [423, 128] width 251 height 36
click at [525, 134] on button "OK" at bounding box center [528, 127] width 24 height 19
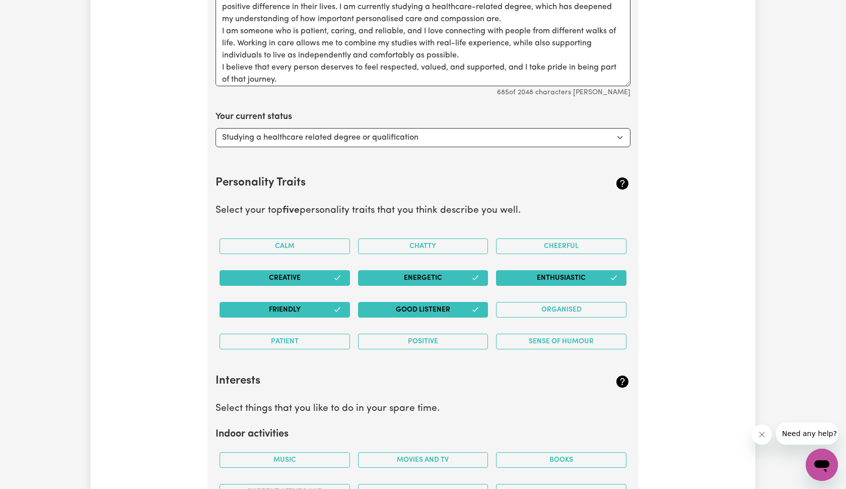
click at [322, 302] on button "Friendly" at bounding box center [285, 310] width 130 height 16
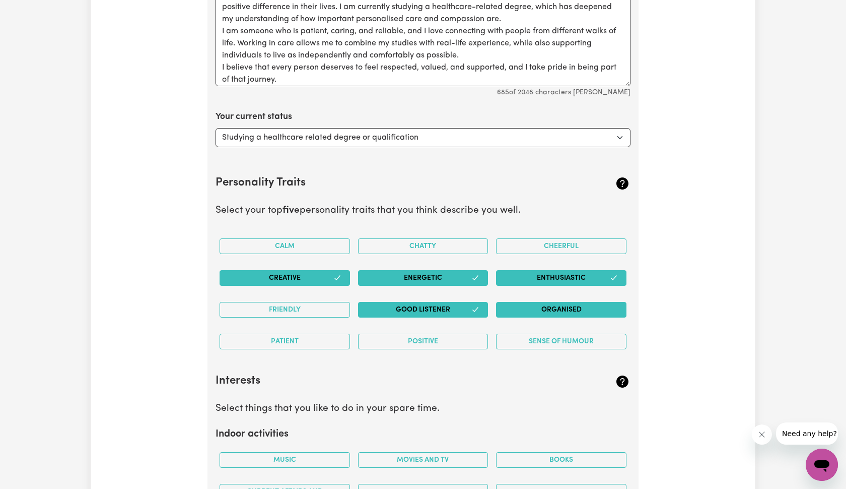
click at [605, 302] on button "Organised" at bounding box center [561, 310] width 130 height 16
click at [458, 273] on button "Energetic" at bounding box center [423, 278] width 130 height 16
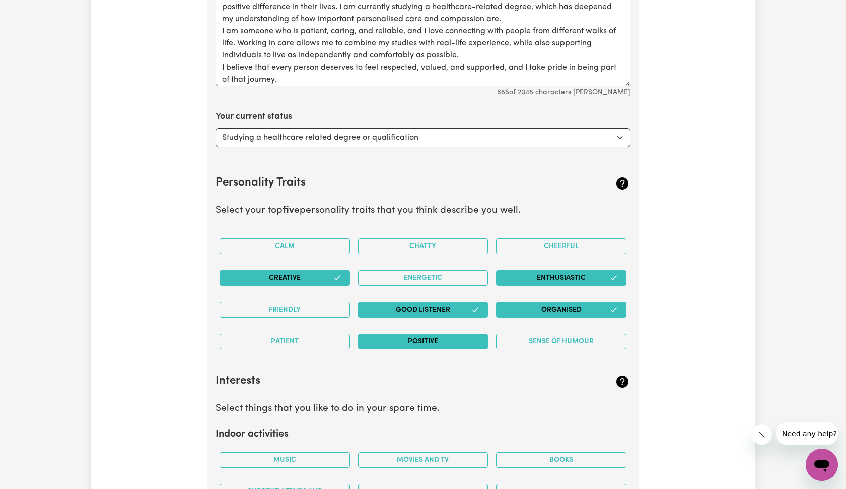
click at [441, 333] on button "Positive" at bounding box center [423, 341] width 130 height 16
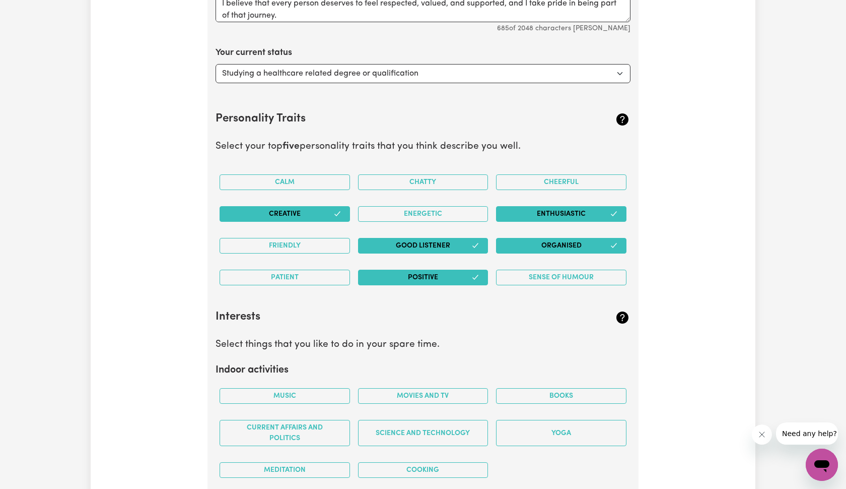
scroll to position [1515, 0]
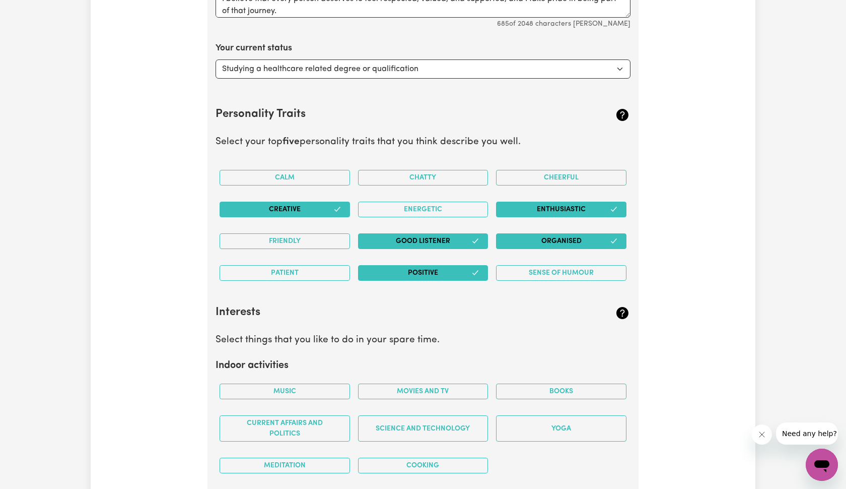
click at [399, 265] on button "Positive" at bounding box center [423, 273] width 130 height 16
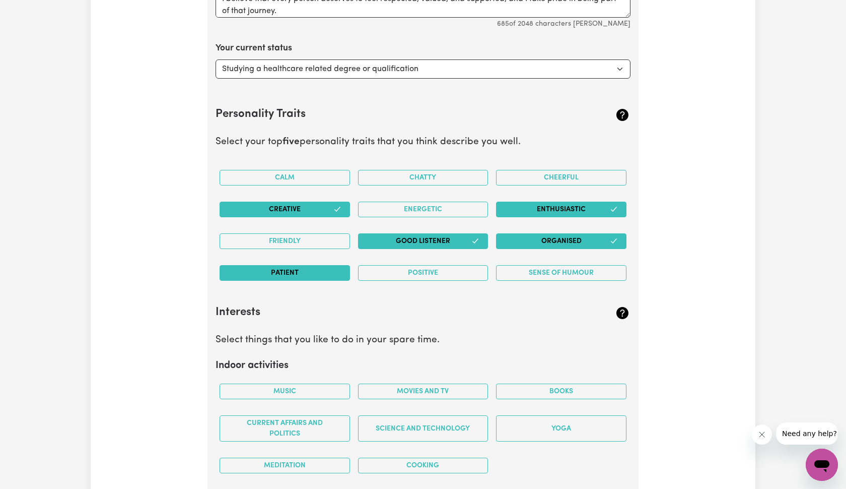
click at [328, 265] on button "Patient" at bounding box center [285, 273] width 130 height 16
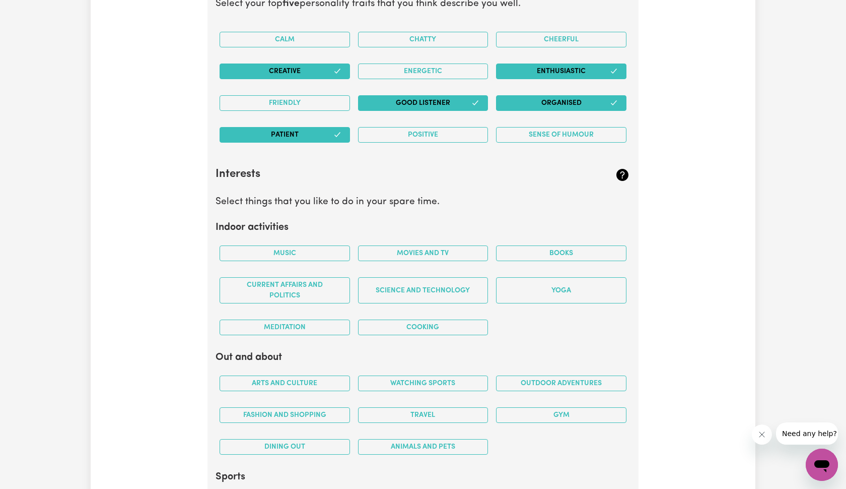
scroll to position [1660, 0]
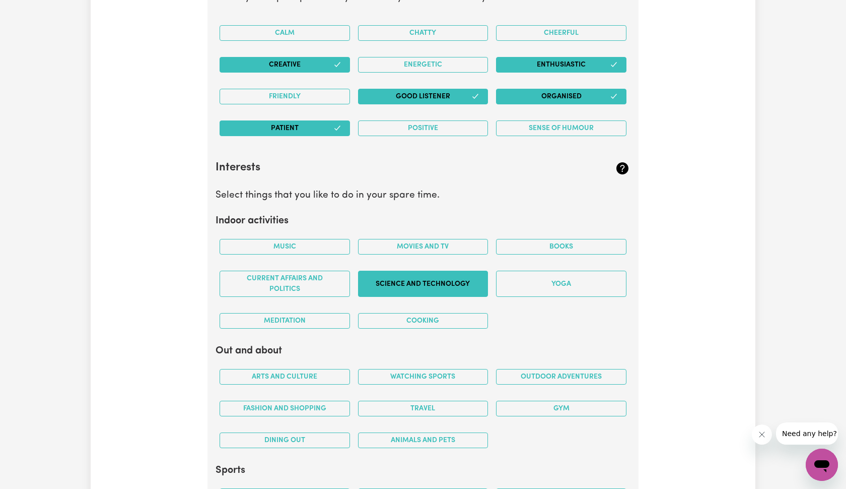
click at [416, 274] on button "Science and Technology" at bounding box center [423, 284] width 130 height 26
click at [549, 239] on button "Books" at bounding box center [561, 247] width 130 height 16
click at [405, 305] on div "Cooking" at bounding box center [423, 321] width 139 height 32
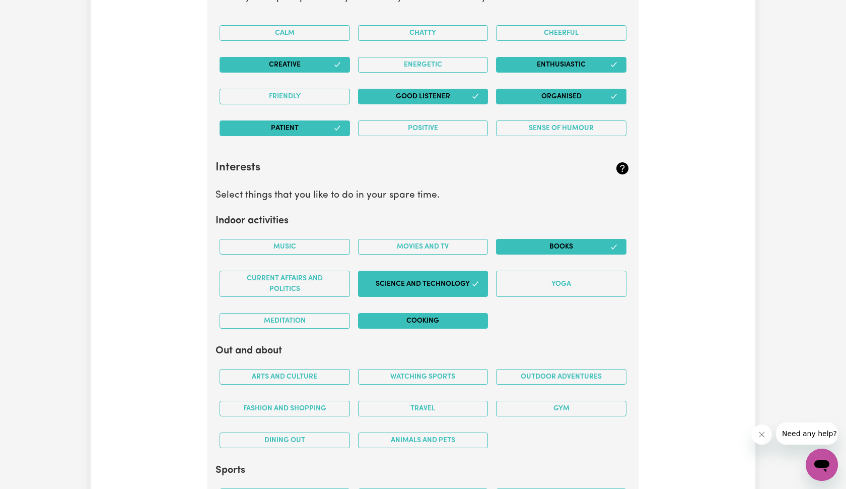
click at [405, 313] on button "Cooking" at bounding box center [423, 321] width 130 height 16
click at [301, 239] on button "Music" at bounding box center [285, 247] width 130 height 16
click at [455, 254] on div "Movies and TV" at bounding box center [423, 247] width 139 height 32
click at [455, 251] on div "Movies and TV" at bounding box center [423, 247] width 139 height 32
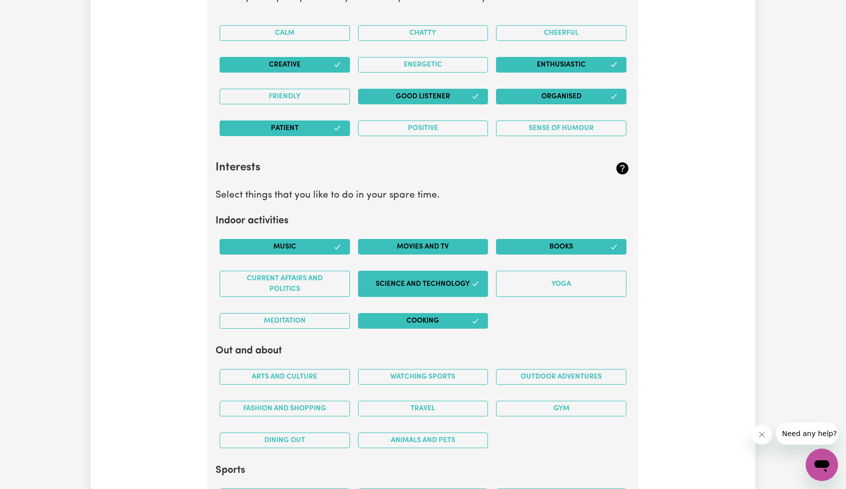
click at [459, 245] on button "Movies and TV" at bounding box center [423, 247] width 130 height 16
click at [542, 272] on button "Yoga" at bounding box center [561, 284] width 130 height 26
click at [553, 273] on button "Yoga" at bounding box center [561, 284] width 130 height 26
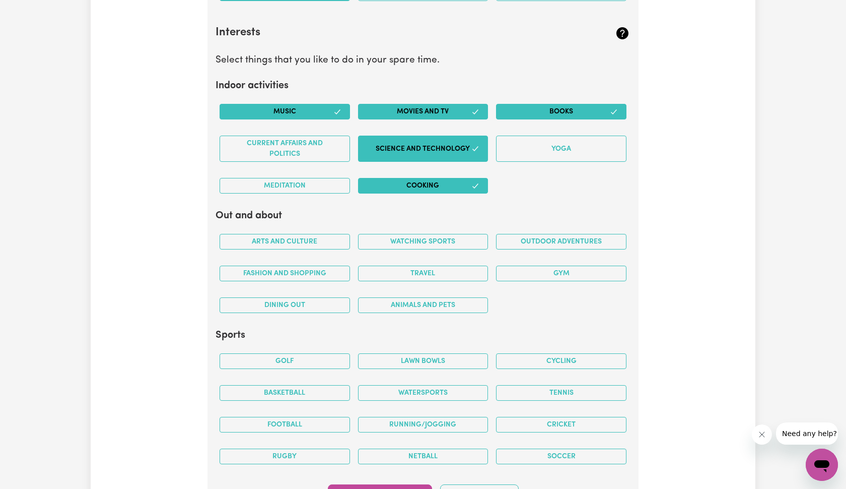
scroll to position [1797, 0]
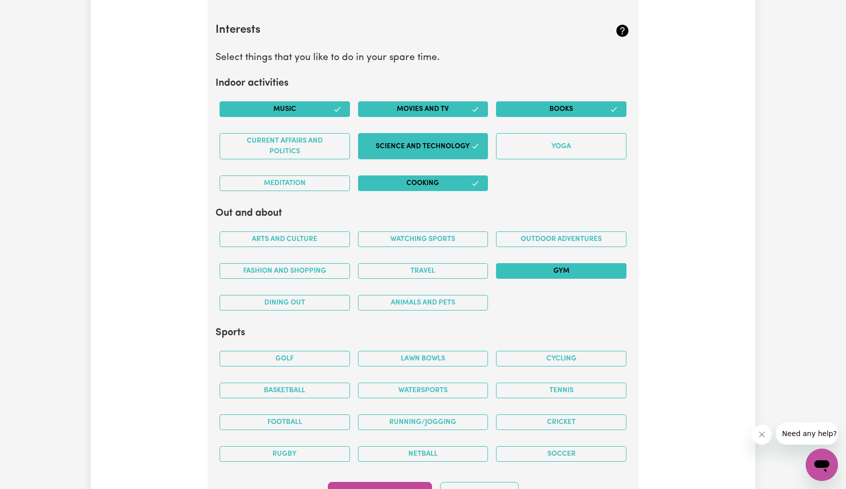
click at [534, 263] on button "Gym" at bounding box center [561, 271] width 130 height 16
click at [558, 231] on button "Outdoor adventures" at bounding box center [561, 239] width 130 height 16
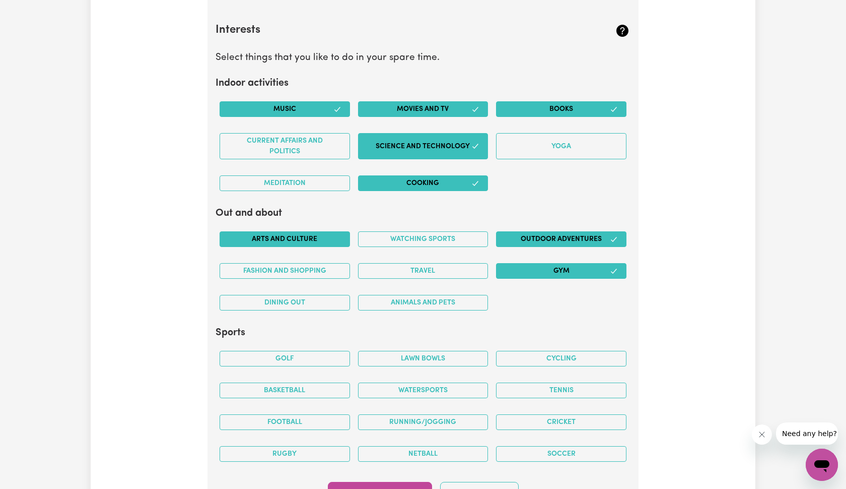
click at [306, 235] on button "Arts and Culture" at bounding box center [285, 239] width 130 height 16
click at [296, 263] on button "Fashion and shopping" at bounding box center [285, 271] width 130 height 16
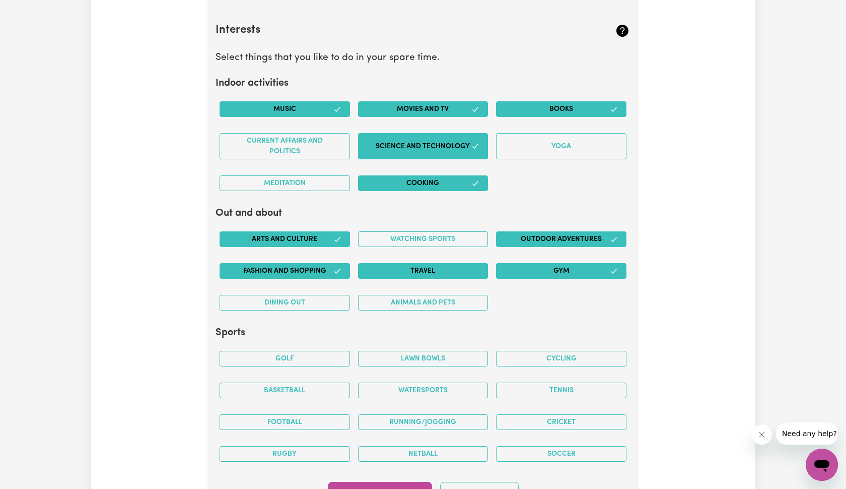
click at [376, 263] on button "Travel" at bounding box center [423, 271] width 130 height 16
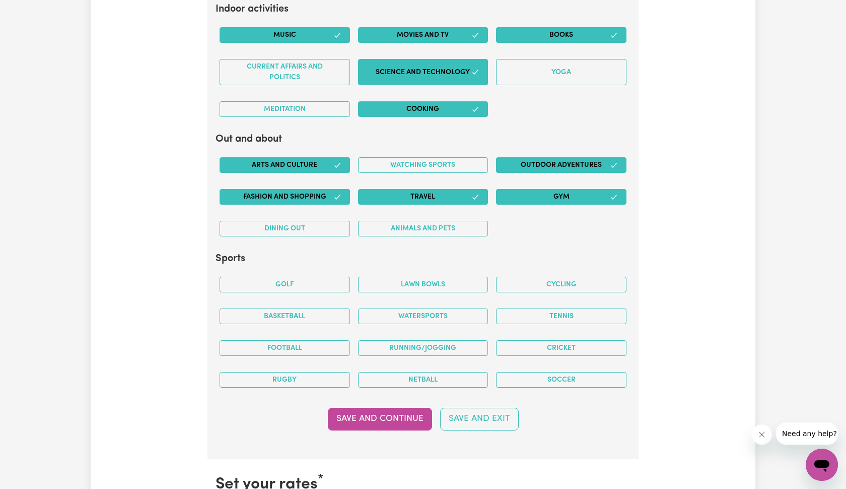
scroll to position [1873, 0]
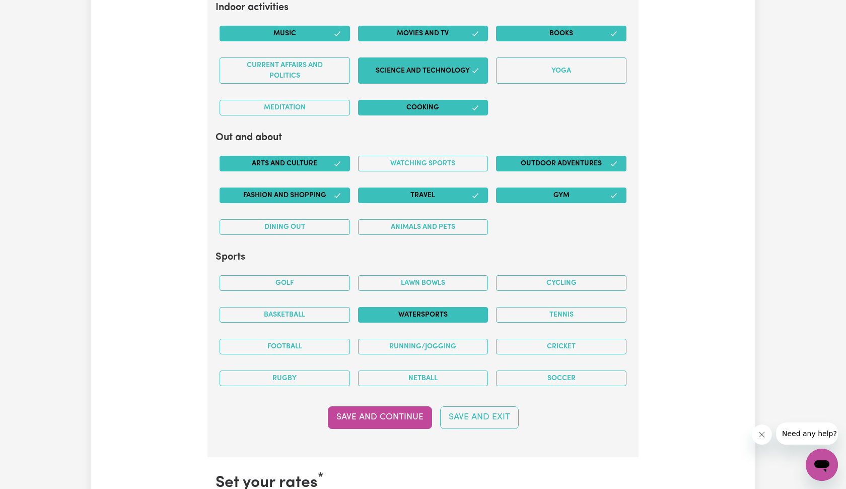
click at [421, 307] on button "Watersports" at bounding box center [423, 315] width 130 height 16
click at [447, 339] on button "Running/Jogging" at bounding box center [423, 347] width 130 height 16
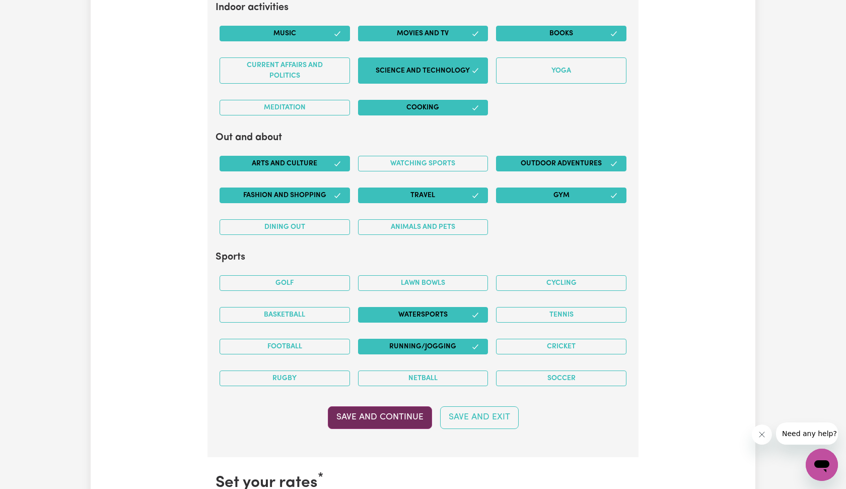
click at [395, 406] on button "Save and Continue" at bounding box center [380, 417] width 104 height 22
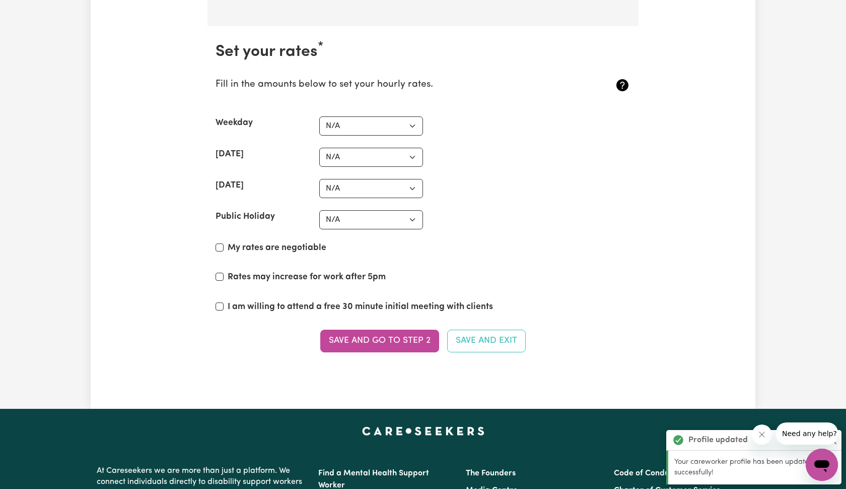
scroll to position [2322, 0]
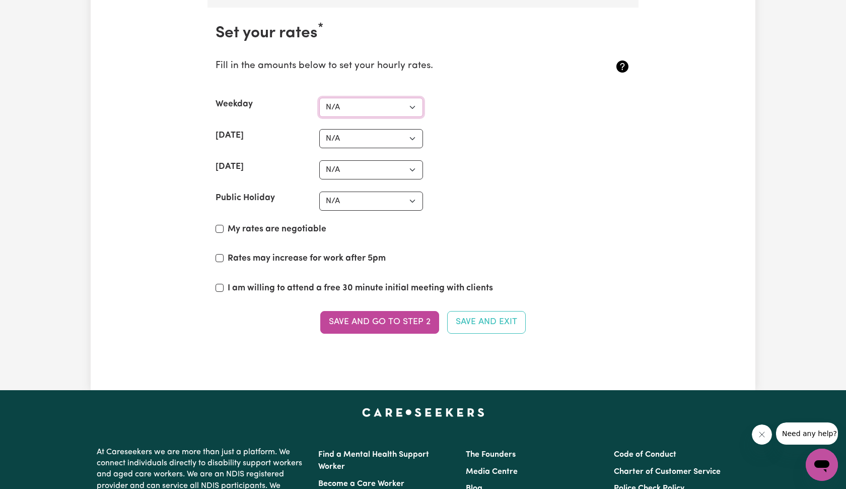
select select "38"
select select "52"
select select "64"
click at [385, 204] on section "Set your rates * Fill in the amounts below to set your hourly rates. Weekday N/…" at bounding box center [423, 185] width 431 height 354
select select "64"
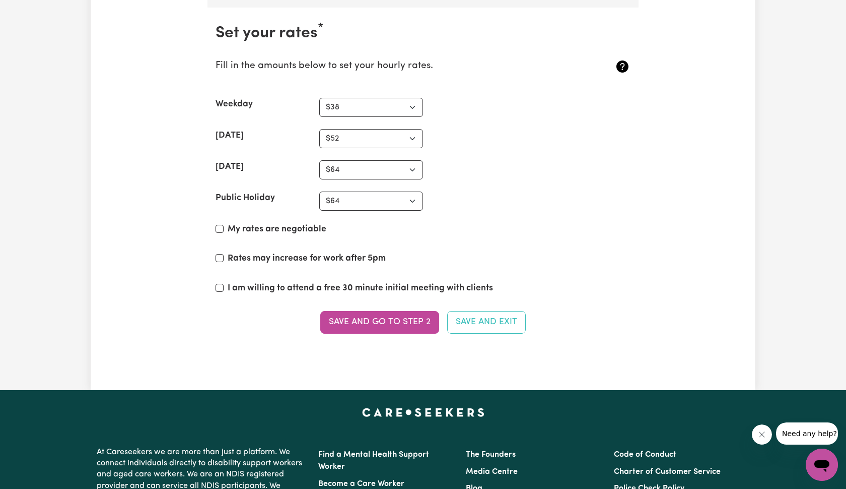
click at [285, 223] on label "My rates are negotiable" at bounding box center [277, 229] width 99 height 13
click at [224, 225] on input "My rates are negotiable" at bounding box center [220, 229] width 8 height 8
checkbox input "true"
click at [345, 252] on label "Rates may increase for work after 5pm" at bounding box center [307, 258] width 158 height 13
click at [224, 254] on input "Rates may increase for work after 5pm" at bounding box center [220, 258] width 8 height 8
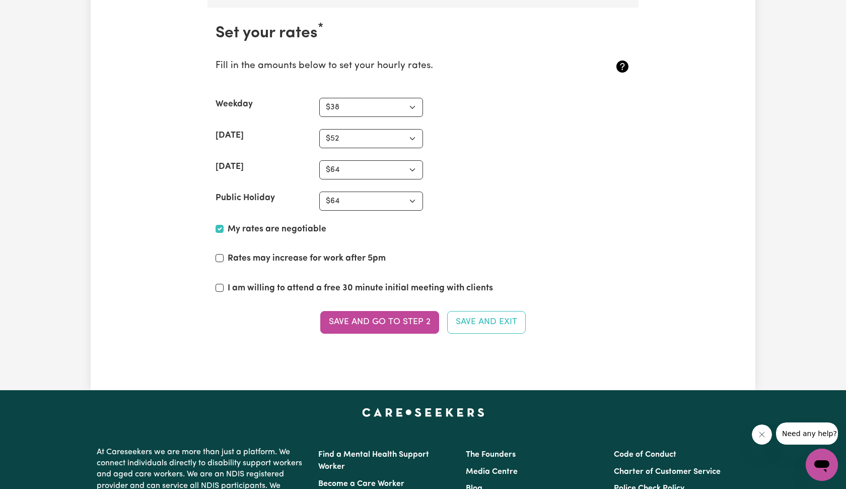
checkbox input "true"
click at [326, 282] on label "I am willing to attend a free 30 minute initial meeting with clients" at bounding box center [360, 288] width 265 height 13
click at [224, 284] on input "I am willing to attend a free 30 minute initial meeting with clients" at bounding box center [220, 288] width 8 height 8
checkbox input "true"
click at [394, 313] on button "Save and go to Step 2" at bounding box center [379, 322] width 119 height 22
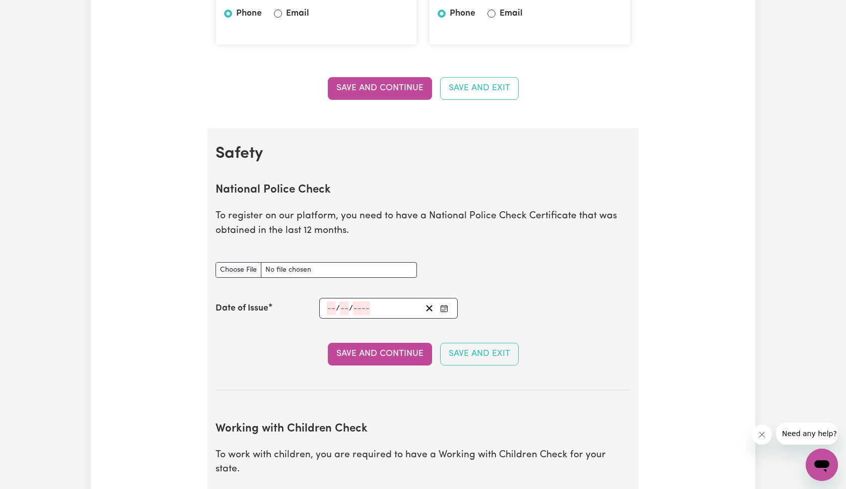
scroll to position [480, 0]
